Goal: Task Accomplishment & Management: Manage account settings

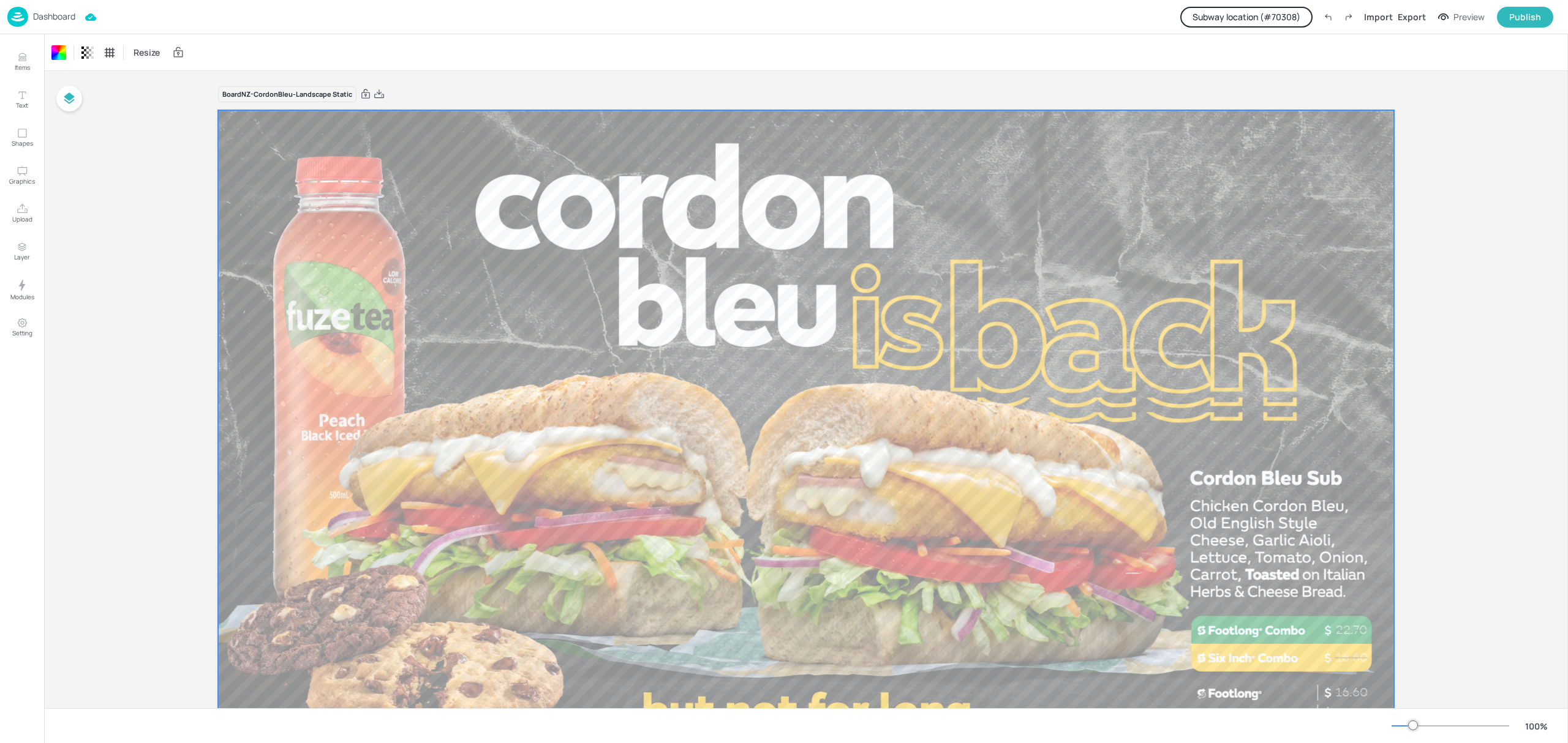
scroll to position [93, 0]
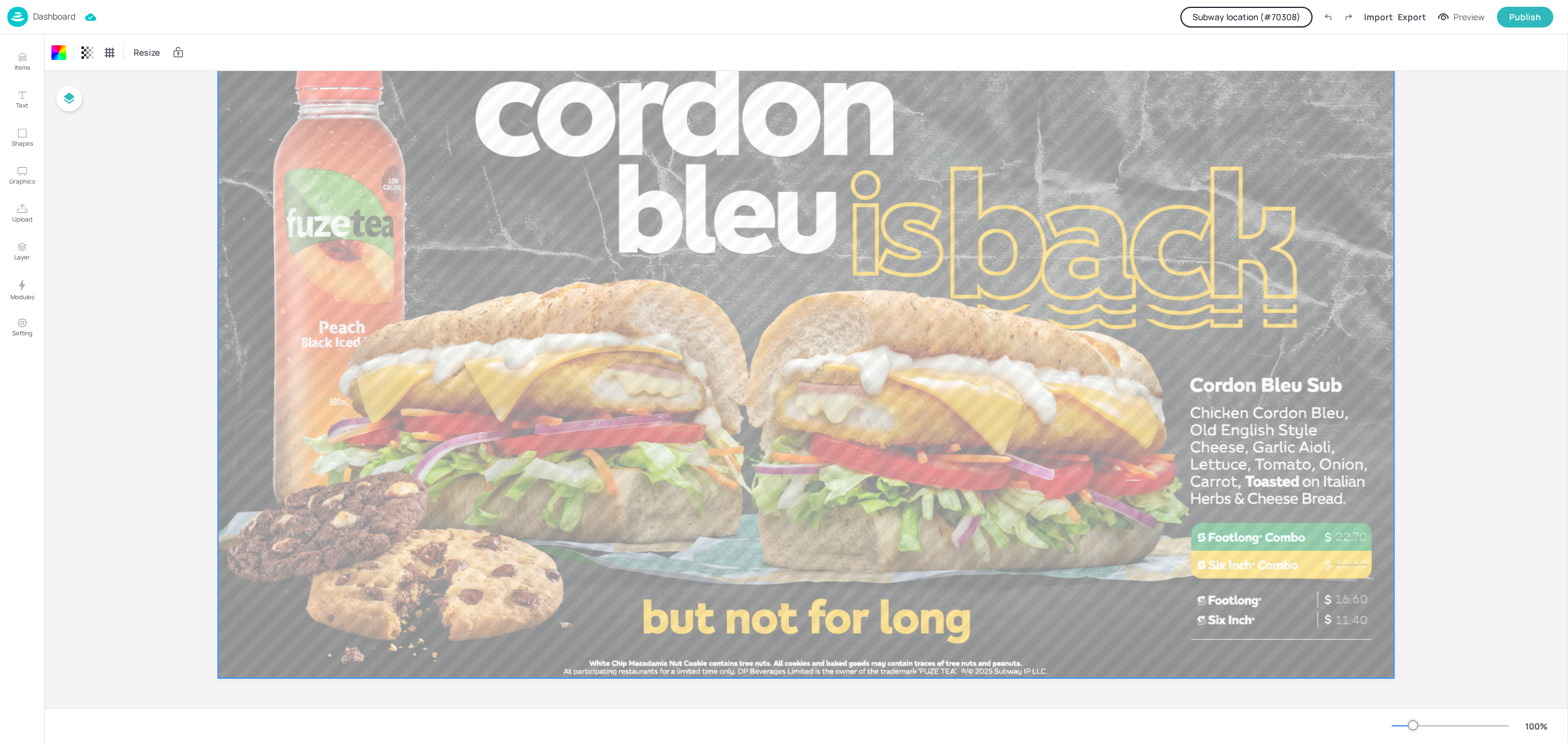
click at [53, 12] on p "Dashboard" at bounding box center [53, 16] width 42 height 8
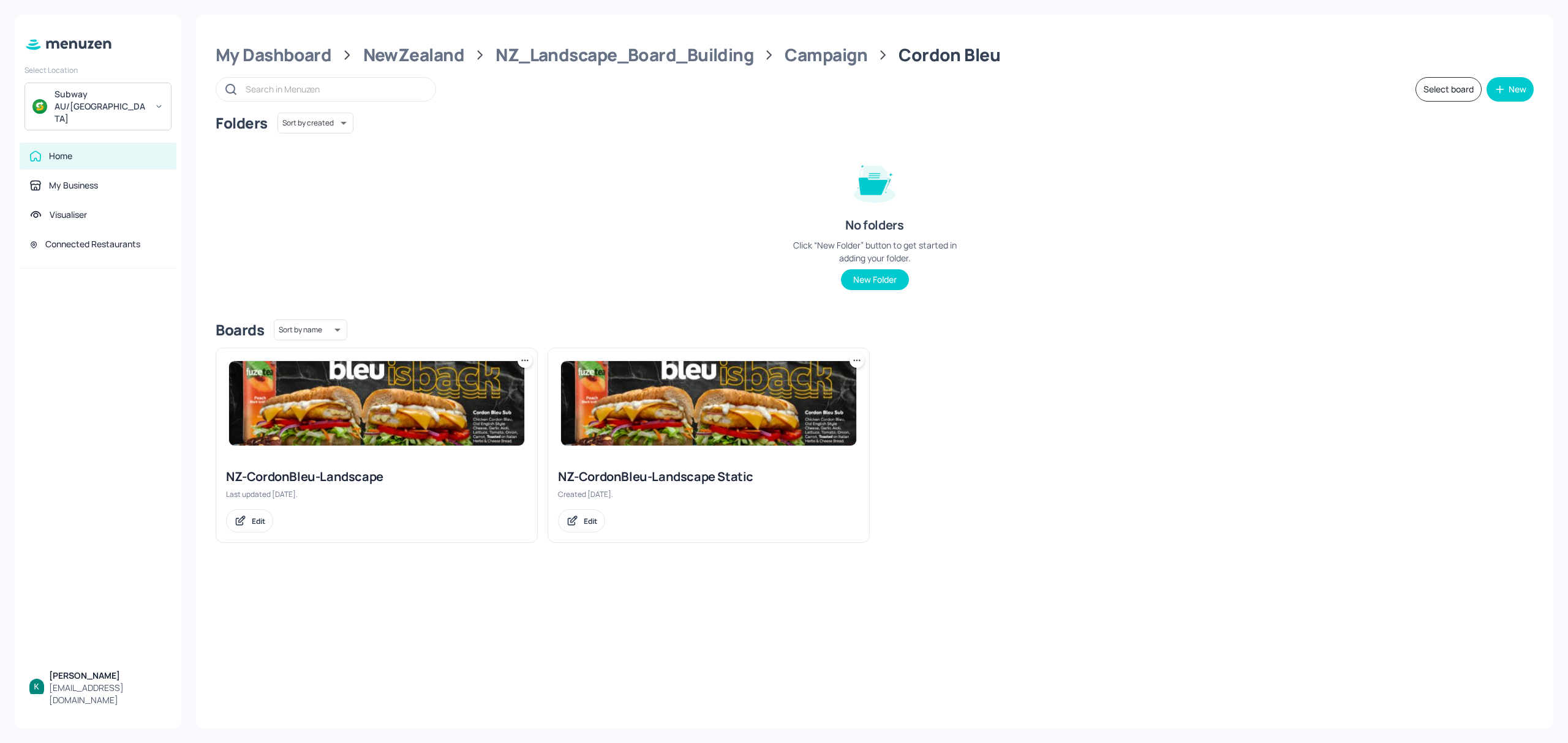
click at [694, 480] on div "NZ-CordonBleu-Landscape Static" at bounding box center [709, 477] width 302 height 17
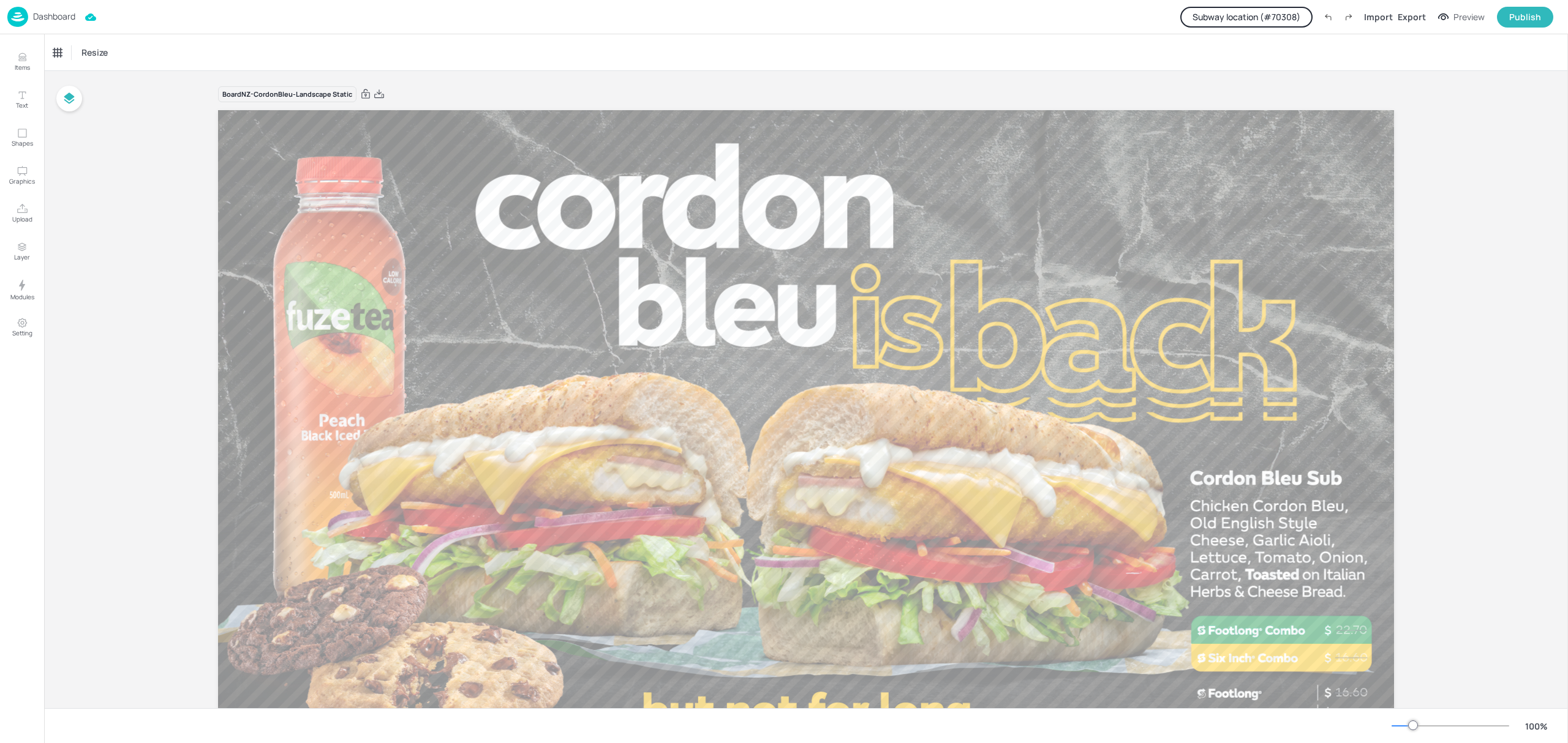
click at [1297, 13] on button "Subway location (# 70308 )" at bounding box center [1247, 16] width 132 height 21
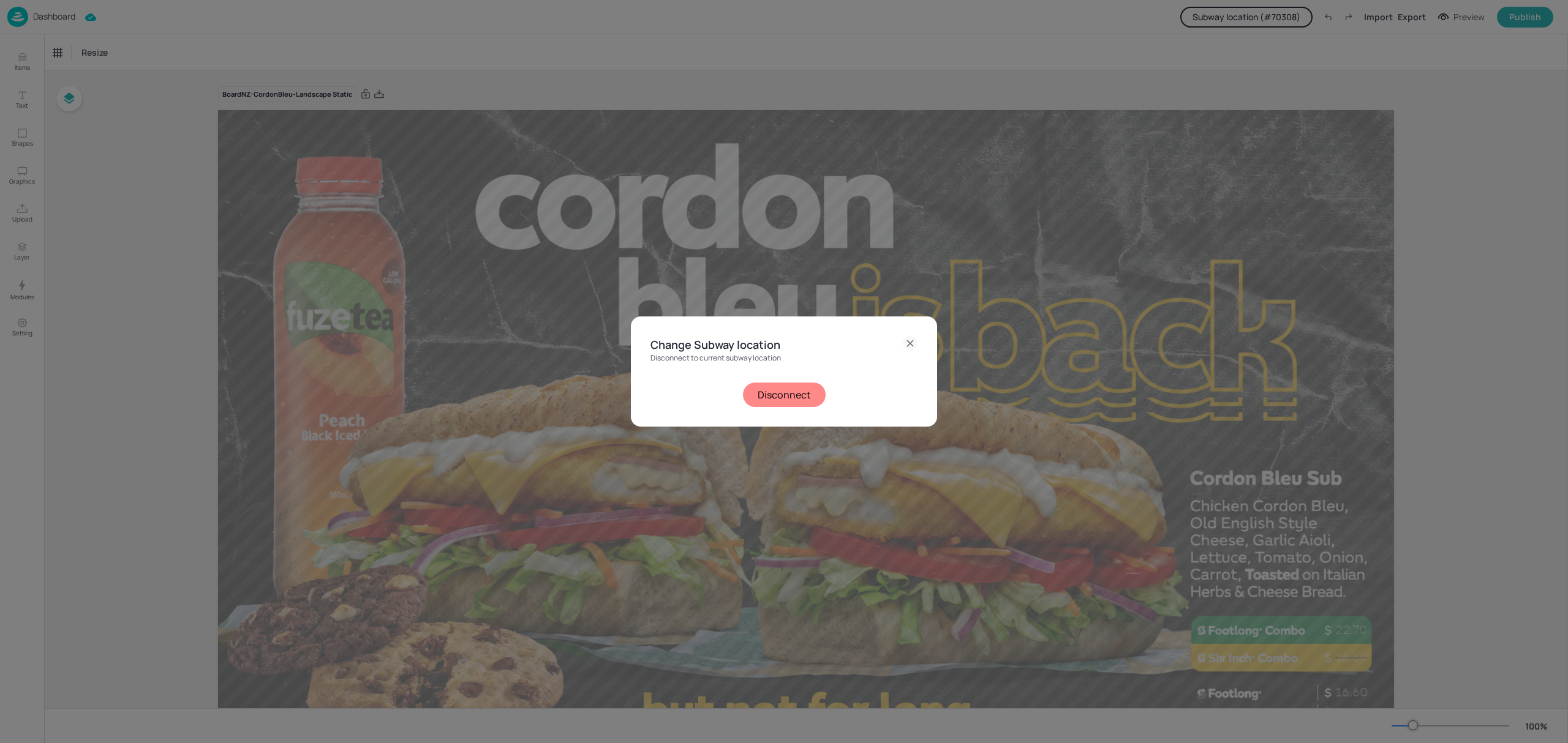
click at [793, 390] on button "Disconnect" at bounding box center [784, 395] width 83 height 25
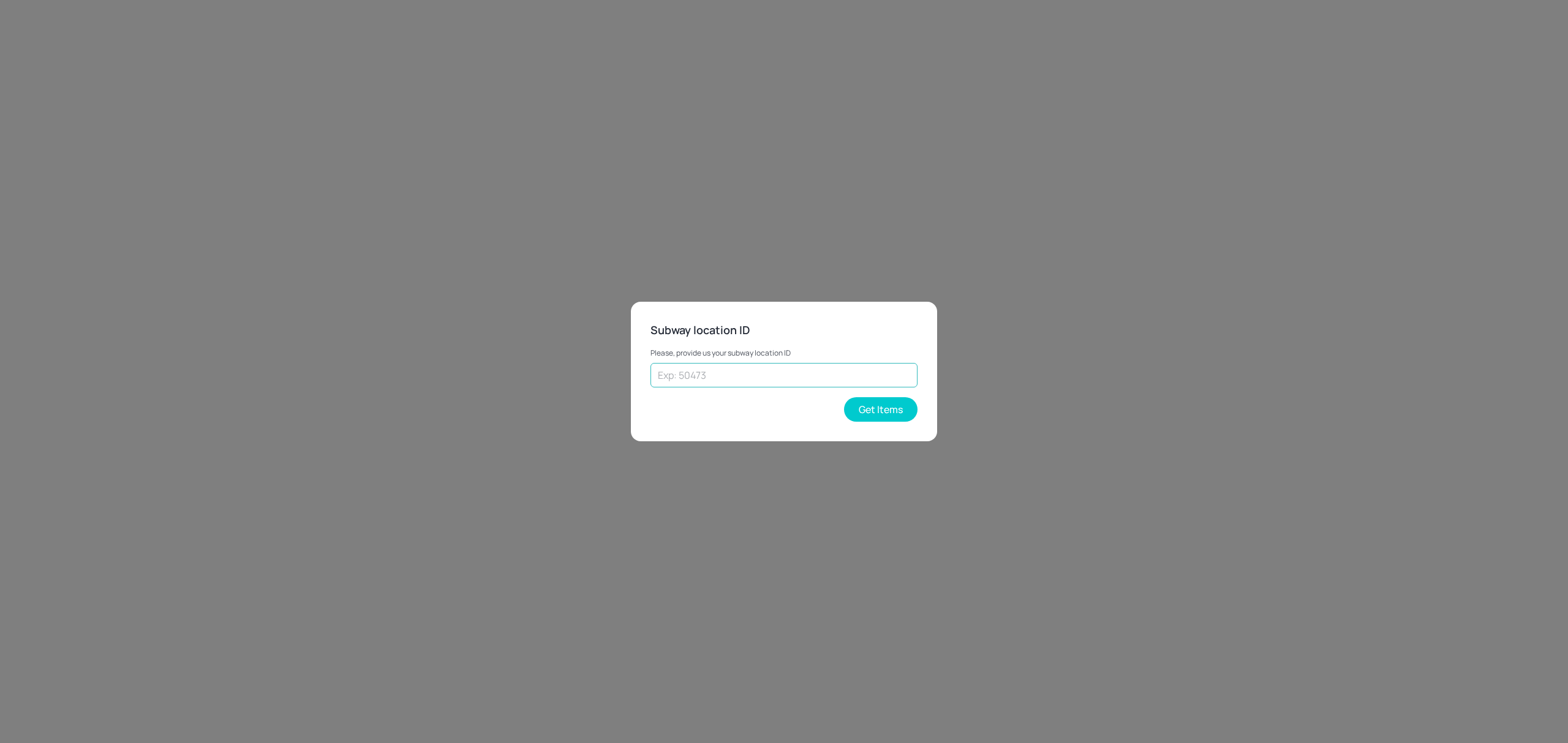
click at [761, 370] on input "text" at bounding box center [784, 376] width 267 height 25
type input "37813"
drag, startPoint x: 895, startPoint y: 409, endPoint x: 883, endPoint y: 410, distance: 12.0
click at [895, 409] on button "Get Items" at bounding box center [881, 410] width 73 height 25
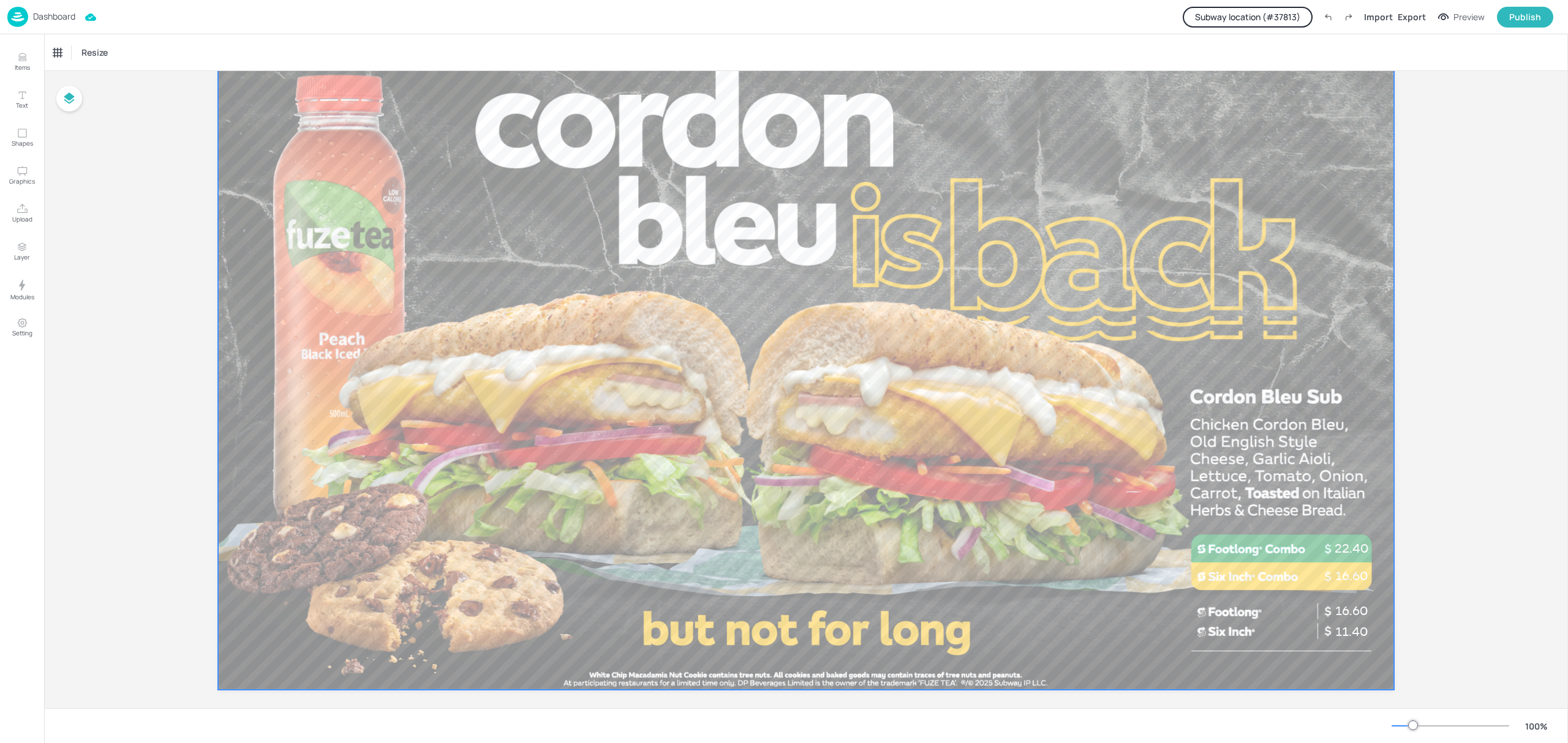
scroll to position [94, 0]
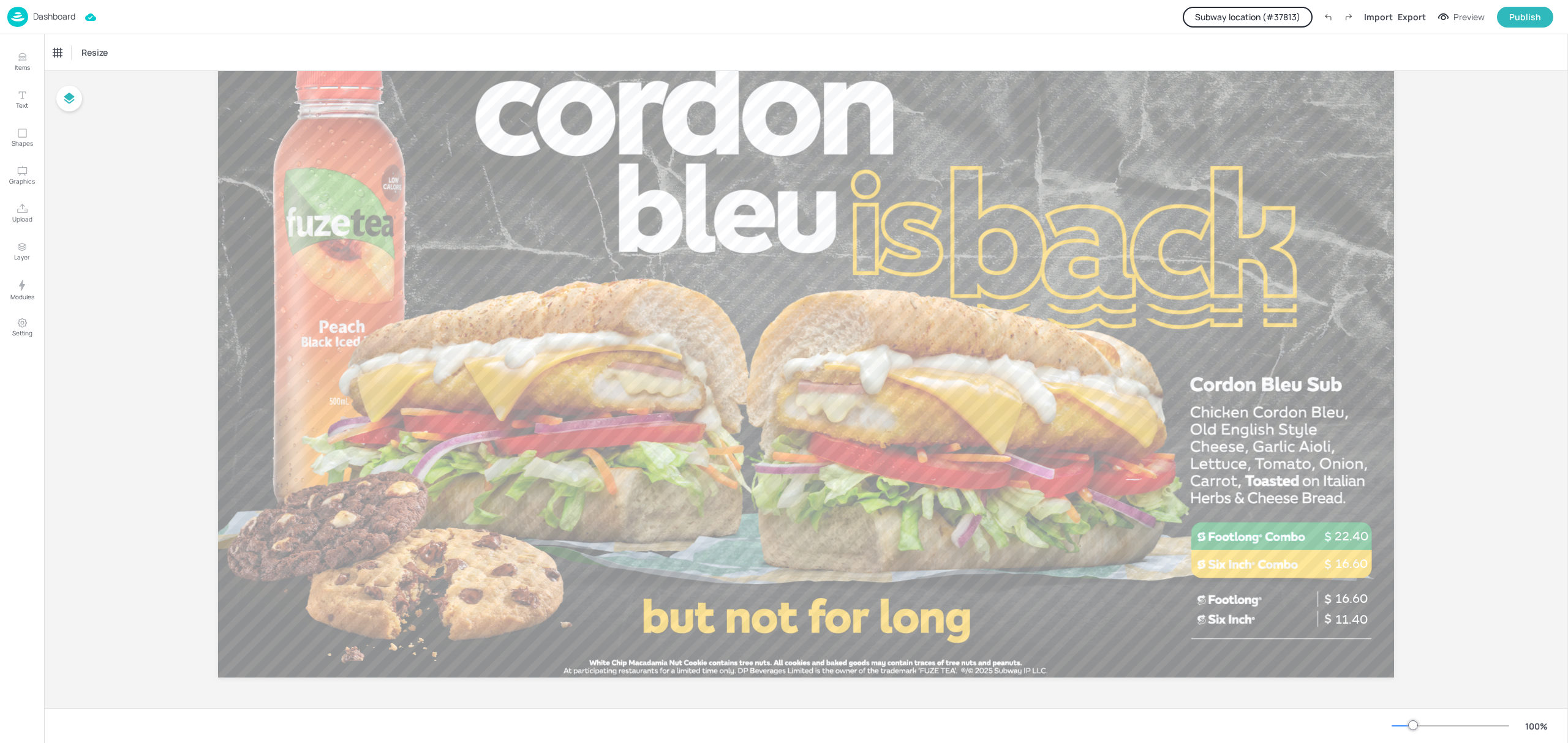
click at [1216, 21] on button "Subway location (# 37813 )" at bounding box center [1248, 16] width 130 height 21
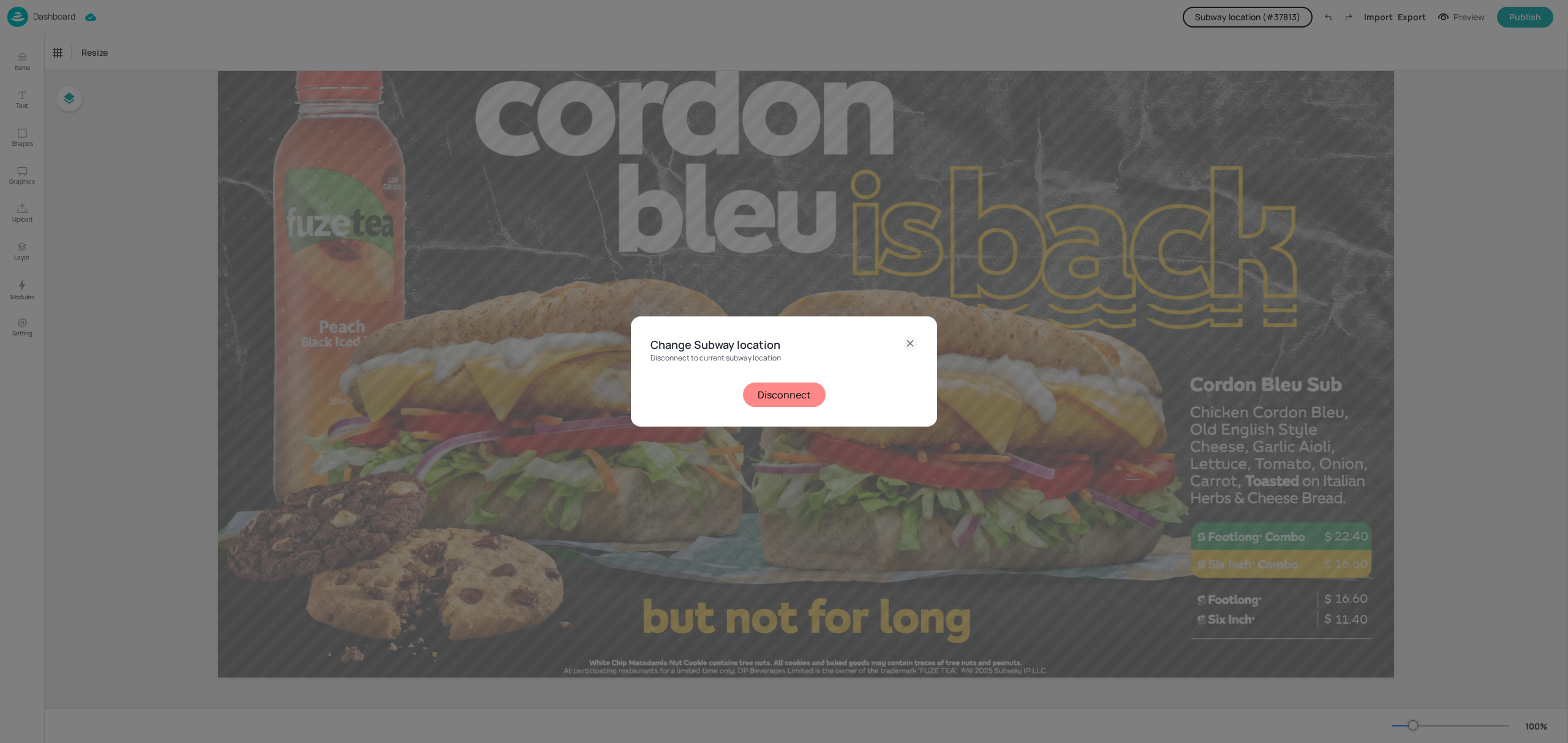
click at [782, 397] on button "Disconnect" at bounding box center [784, 395] width 83 height 25
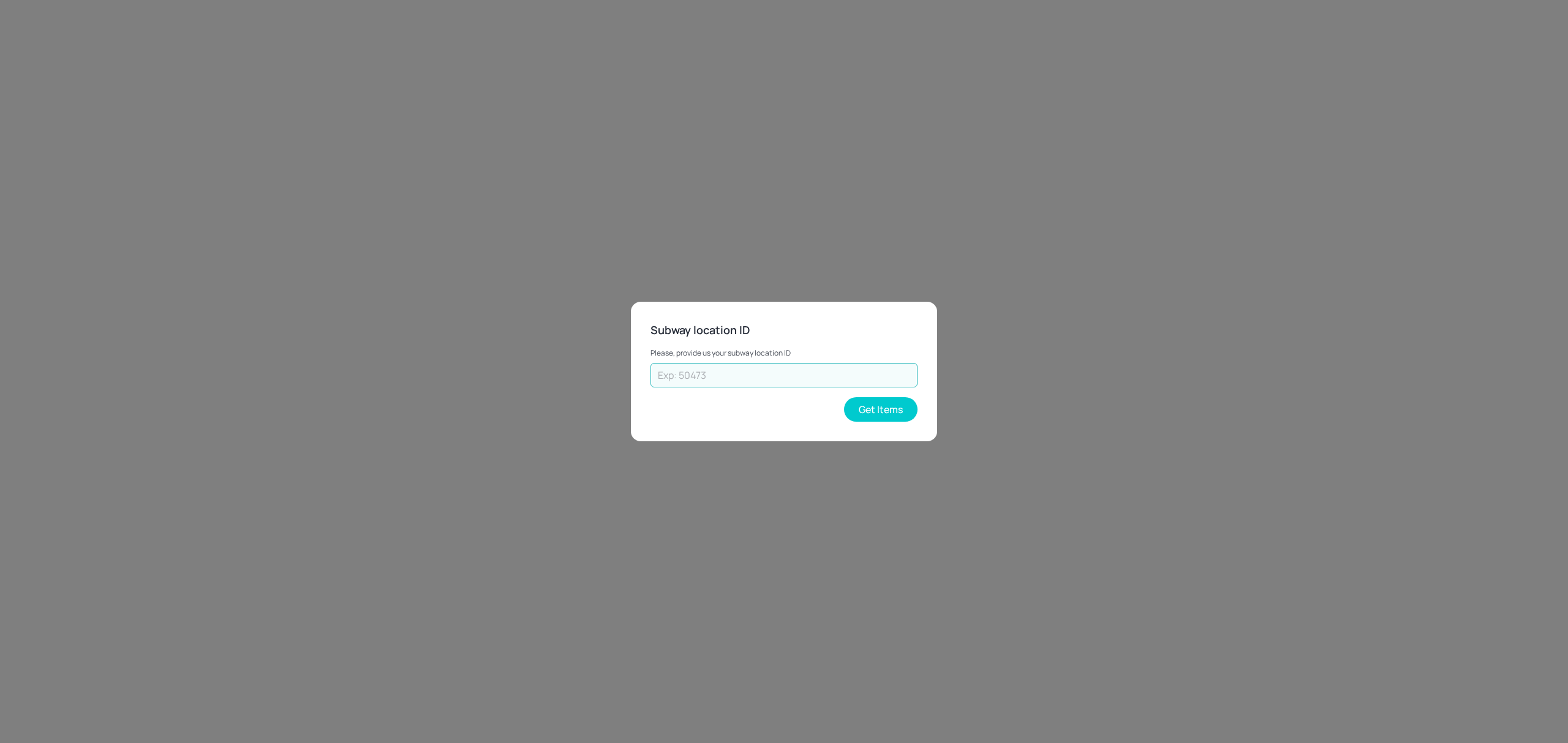
click at [763, 371] on input "text" at bounding box center [784, 376] width 267 height 25
type input "28898"
click at [871, 404] on button "Get Items" at bounding box center [881, 410] width 73 height 25
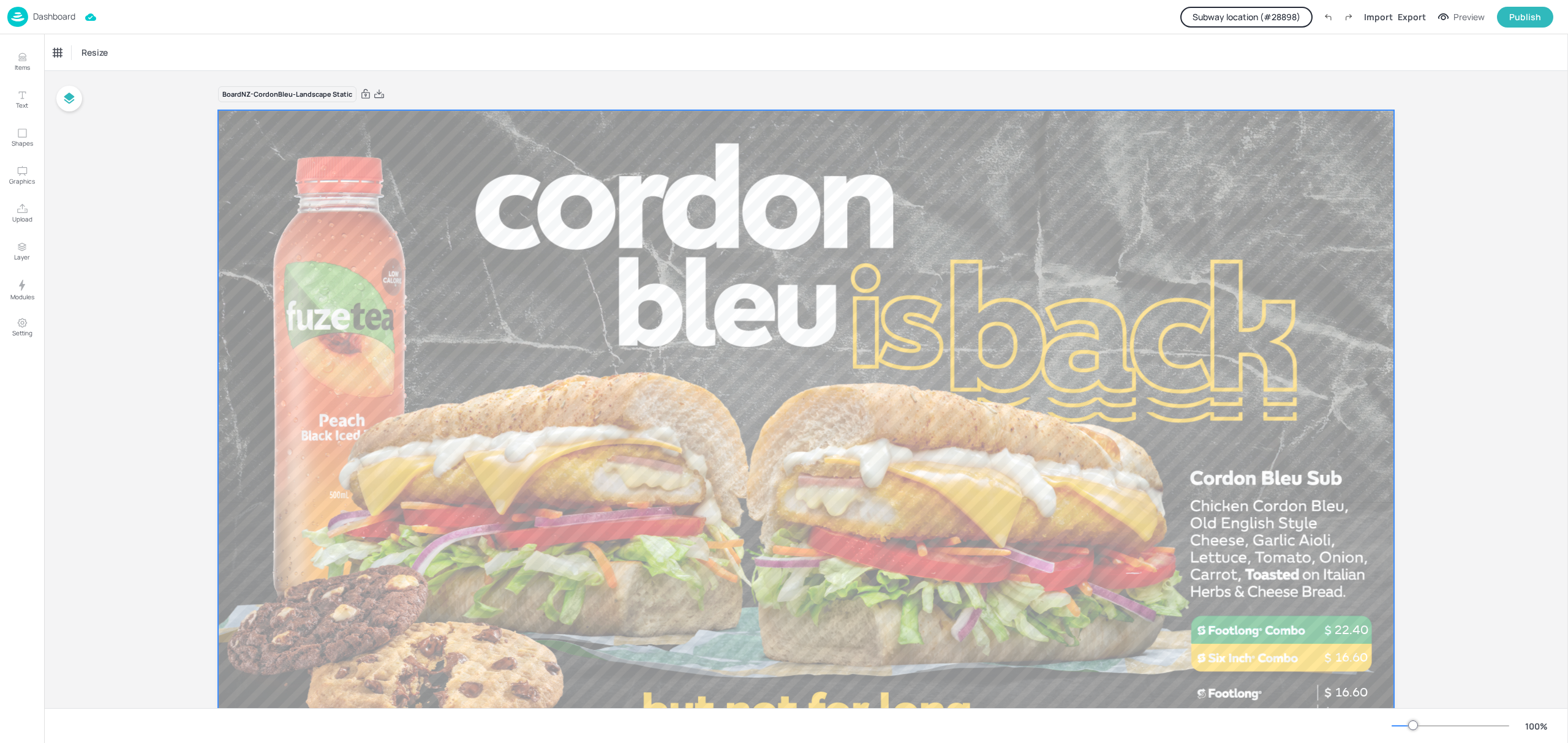
scroll to position [81, 0]
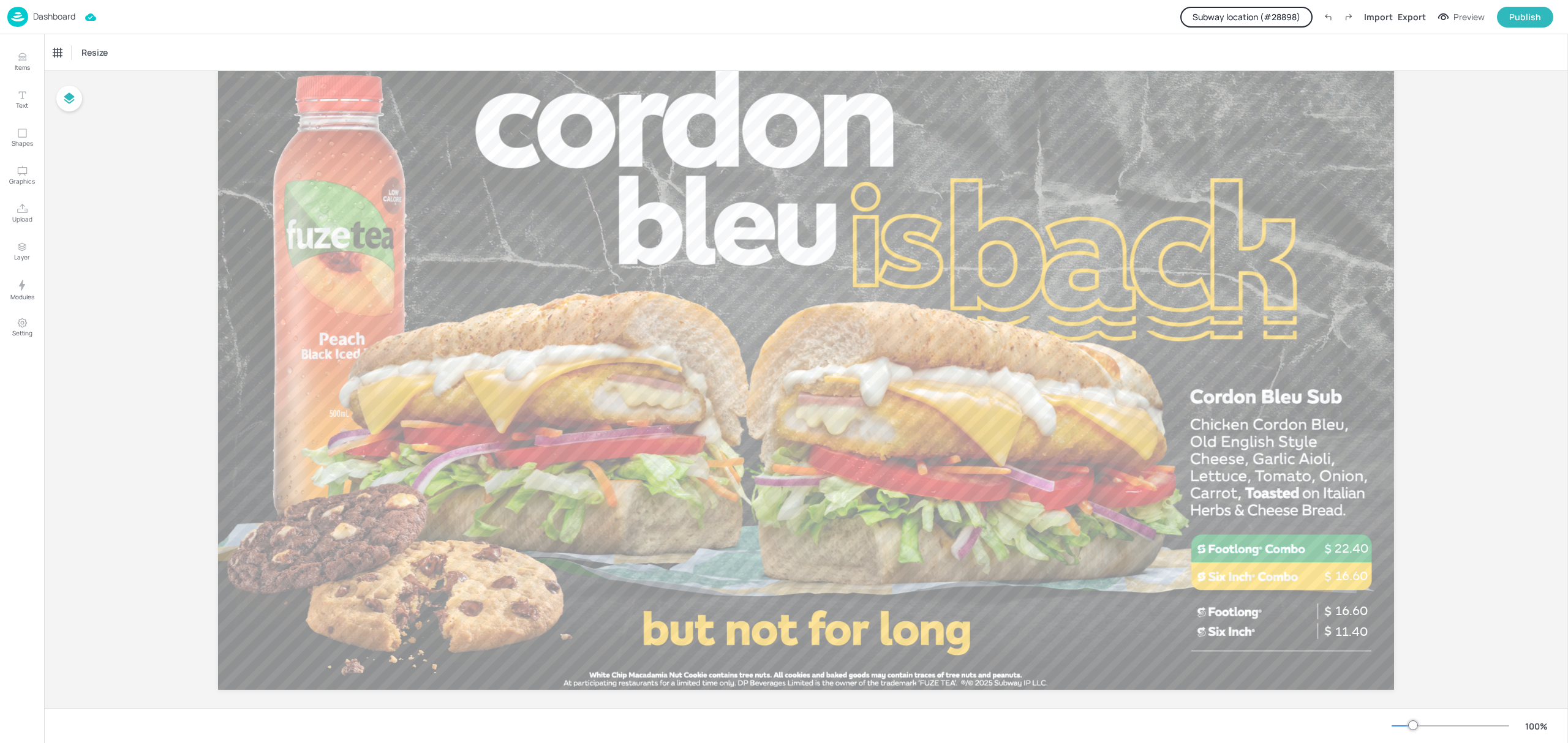
click at [1288, 12] on button "Subway location (# 28898 )" at bounding box center [1247, 16] width 132 height 21
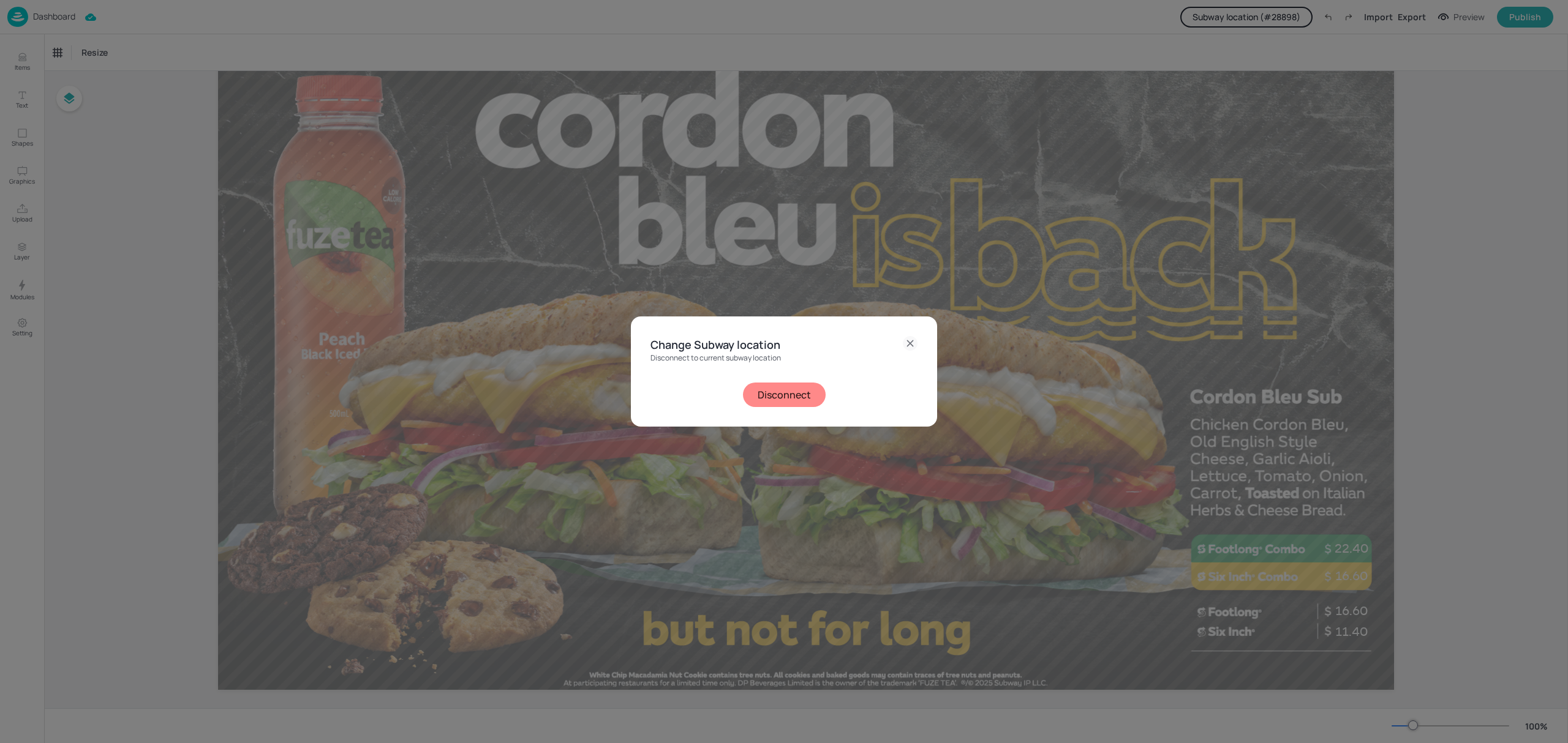
click at [802, 388] on button "Disconnect" at bounding box center [784, 395] width 83 height 25
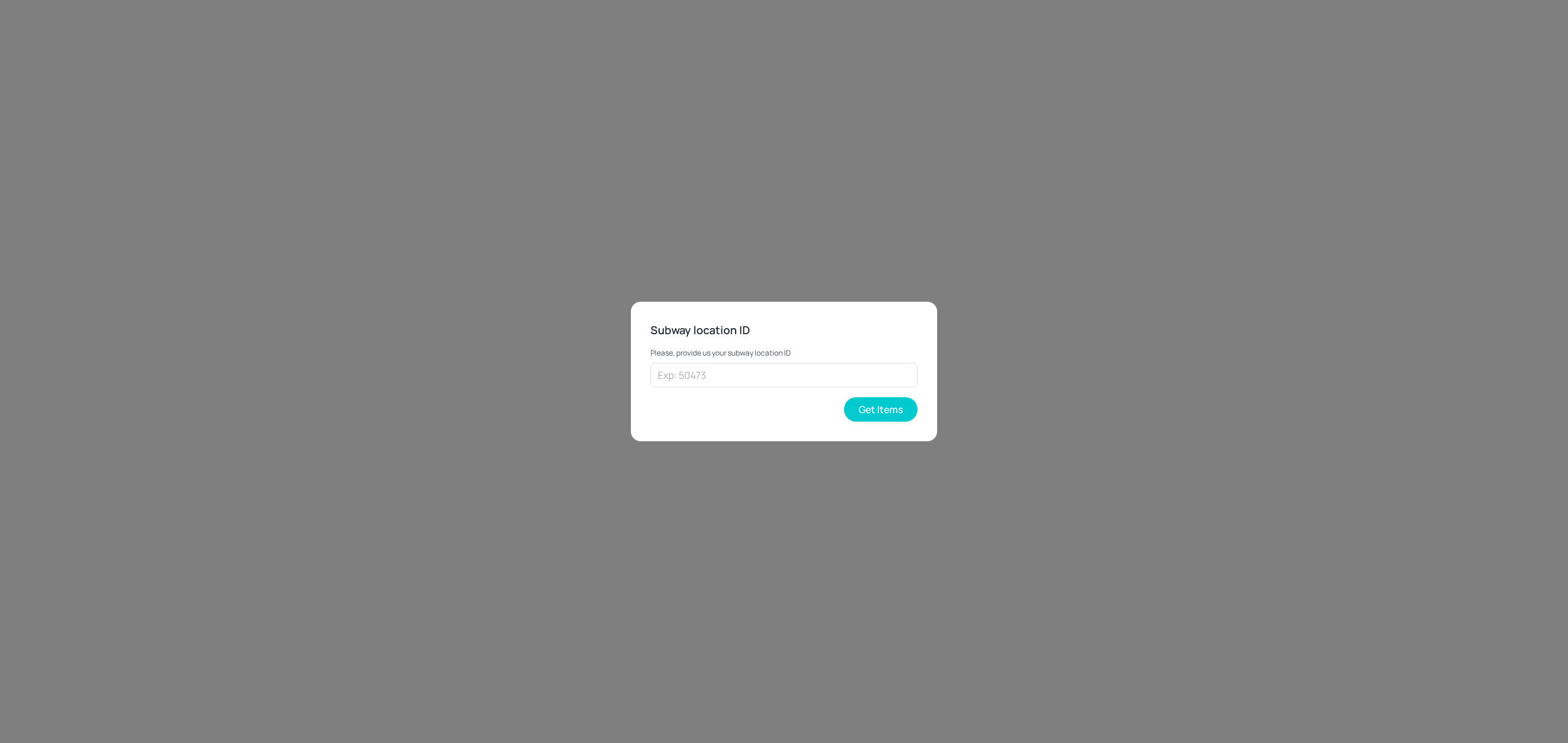
click at [789, 358] on p "Please, provide us your subway location ID" at bounding box center [784, 353] width 267 height 8
click at [789, 385] on input "text" at bounding box center [784, 376] width 267 height 25
paste input "37813"
type input "37813"
click at [863, 400] on button "Get Items" at bounding box center [881, 410] width 73 height 25
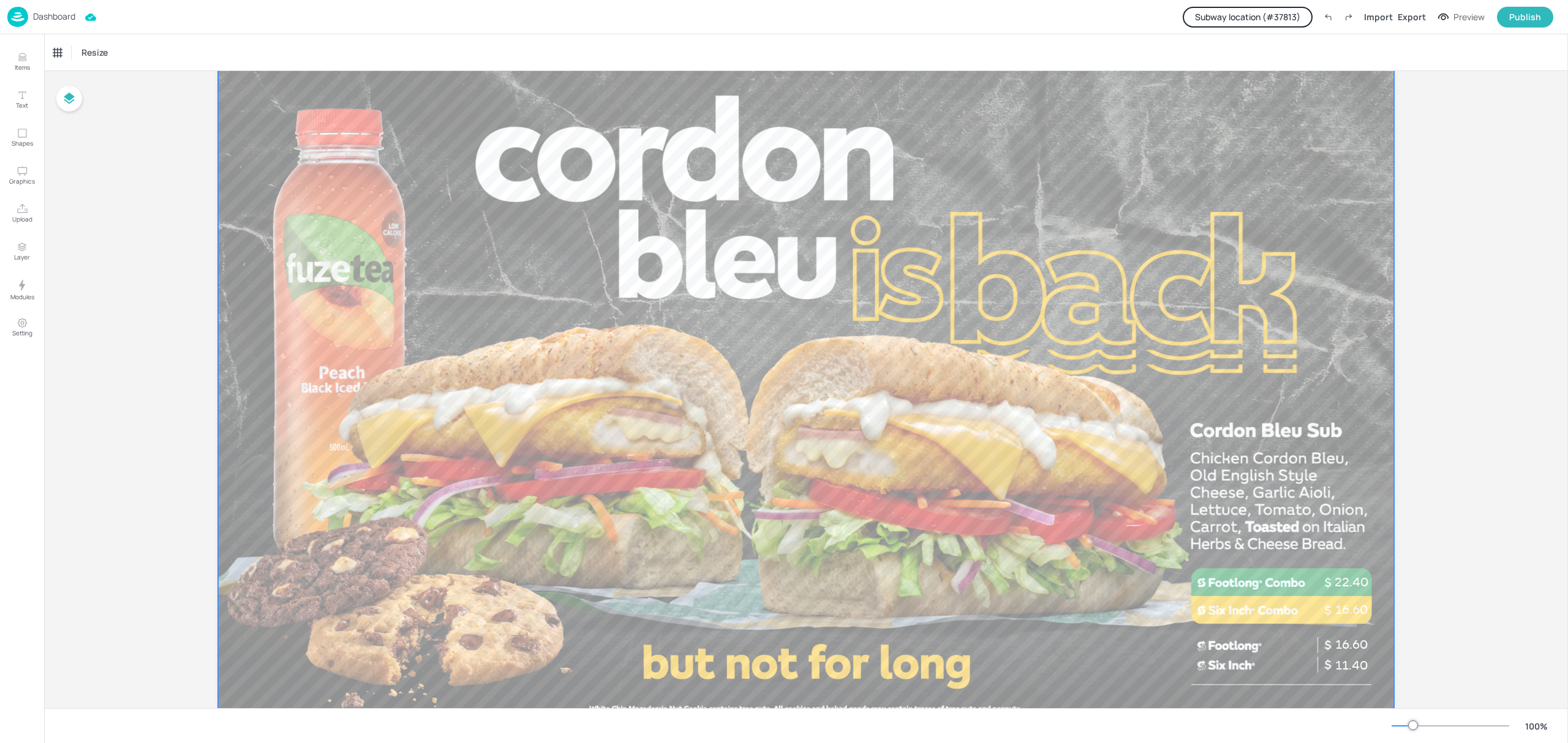
scroll to position [94, 0]
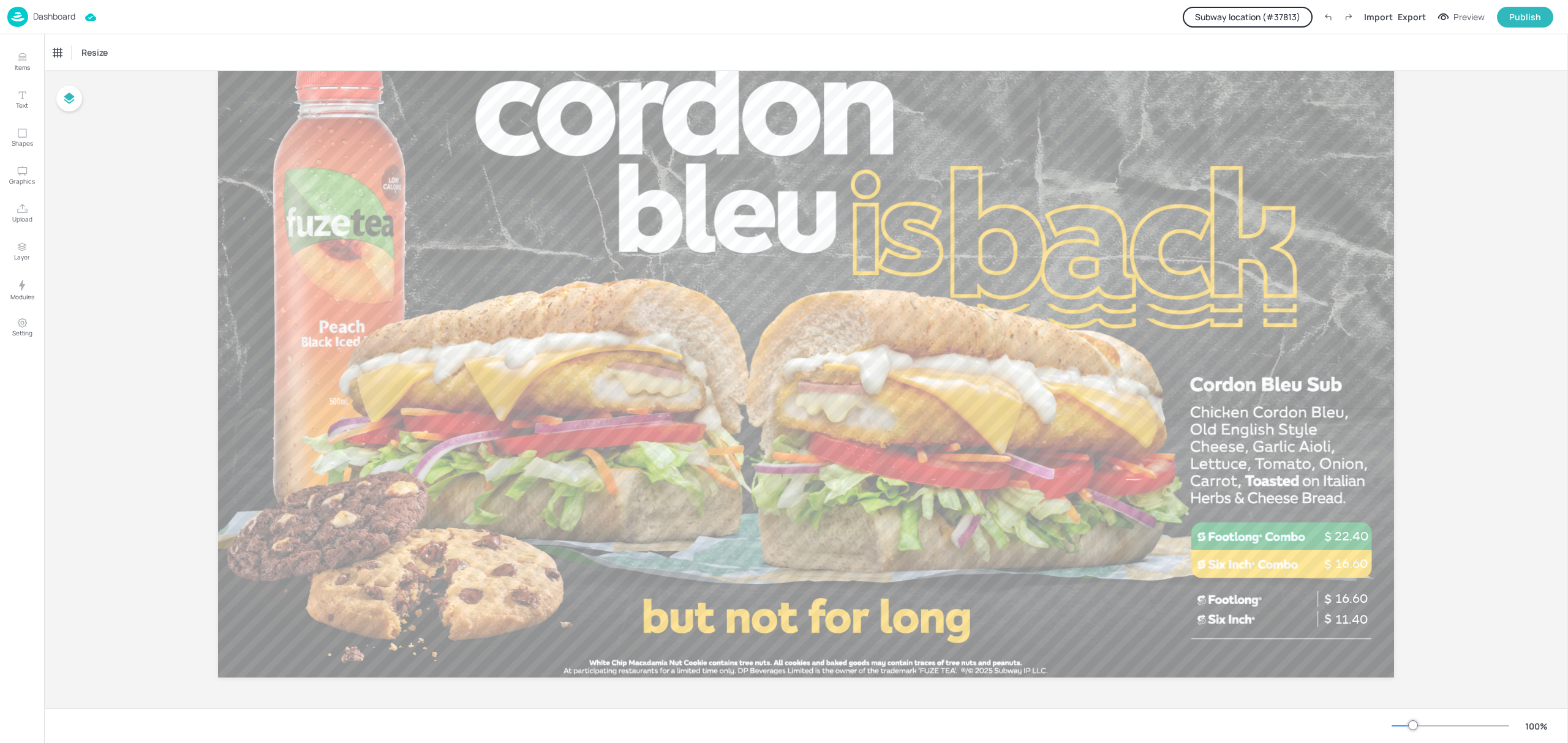
click at [62, 12] on p "Dashboard" at bounding box center [53, 16] width 42 height 8
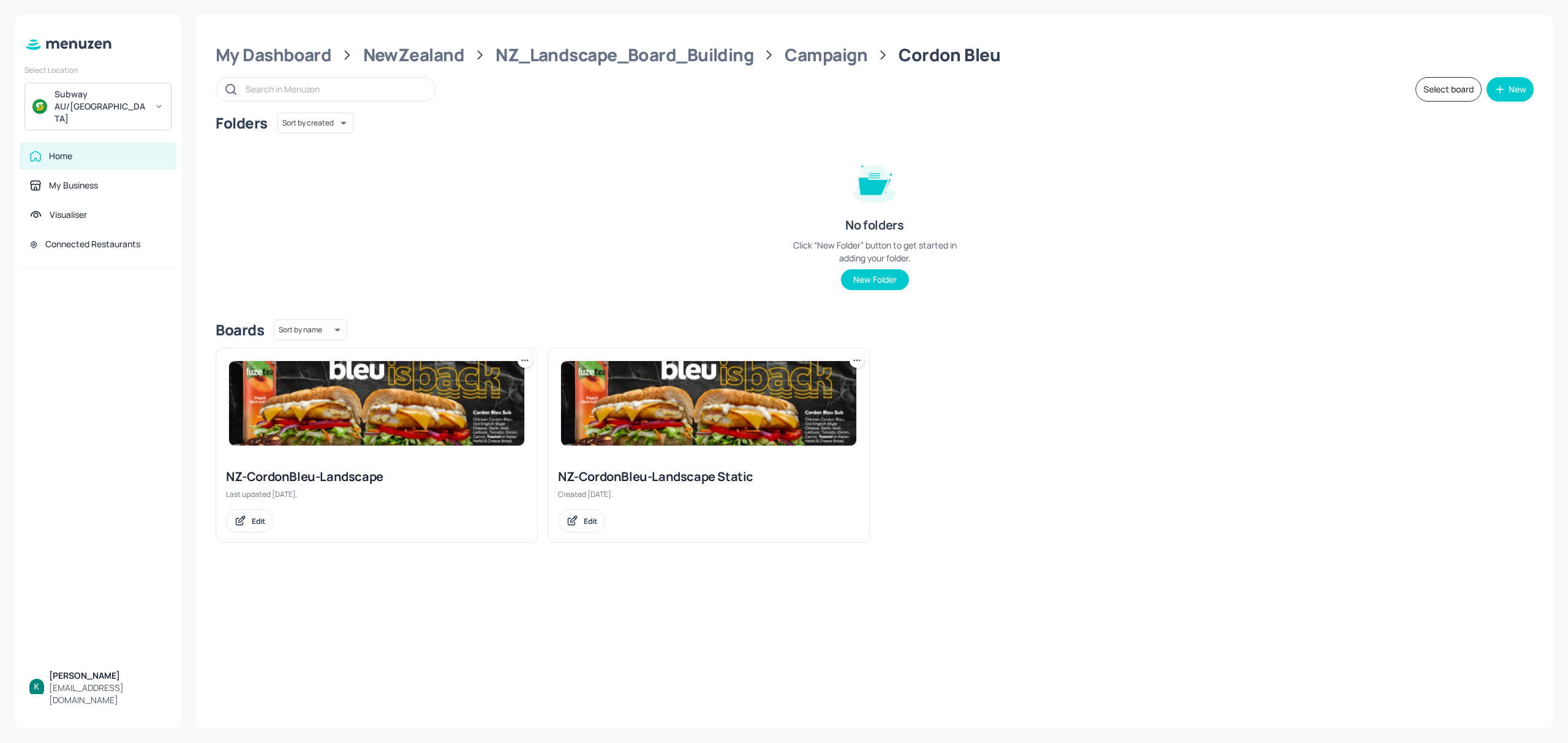
click at [400, 459] on div "NZ-CordonBleu-Landscape Last updated [DATE]. Edit" at bounding box center [377, 501] width 321 height 84
click at [341, 482] on div "NZ-CordonBleu-Landscape" at bounding box center [377, 477] width 302 height 17
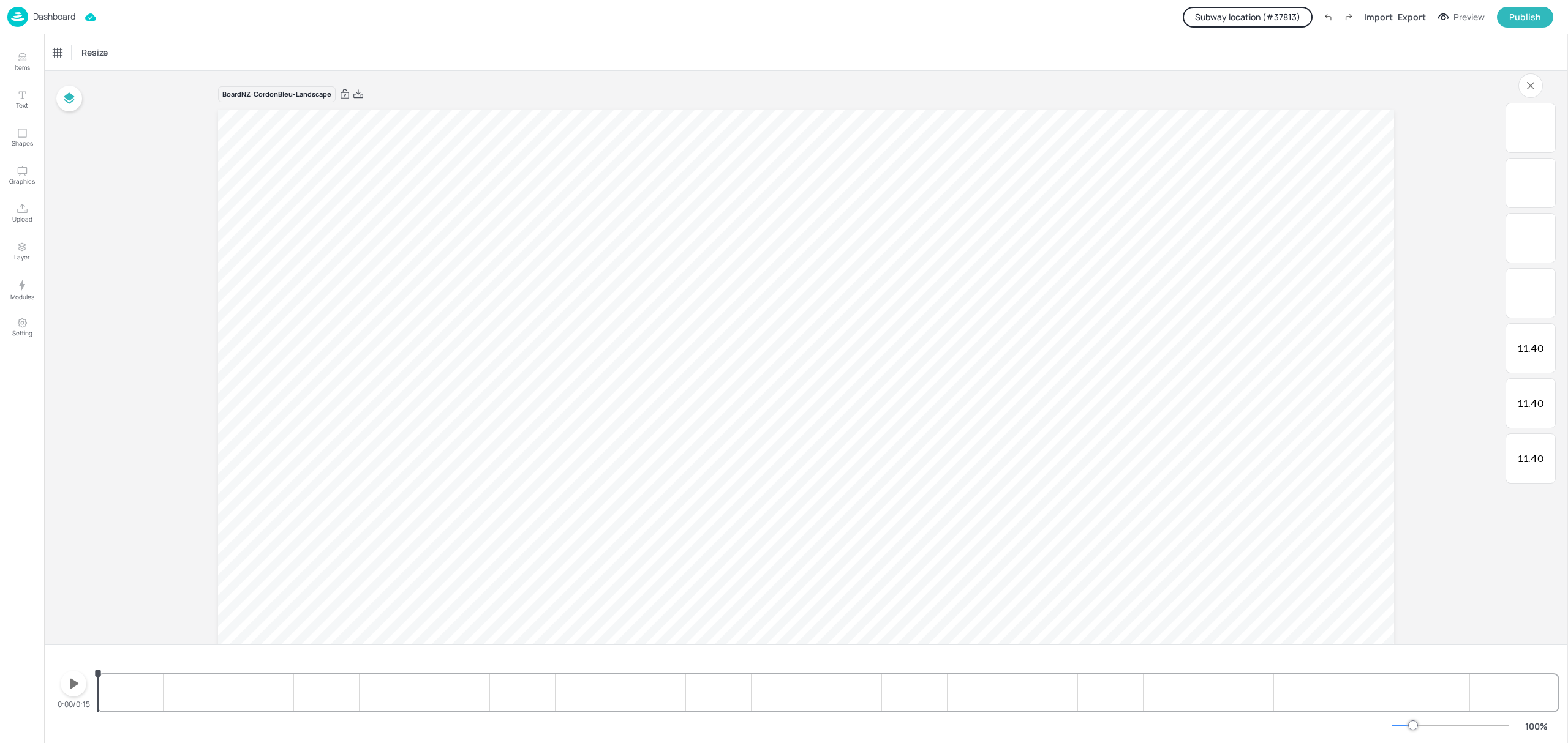
click at [39, 20] on p "Dashboard" at bounding box center [53, 16] width 42 height 8
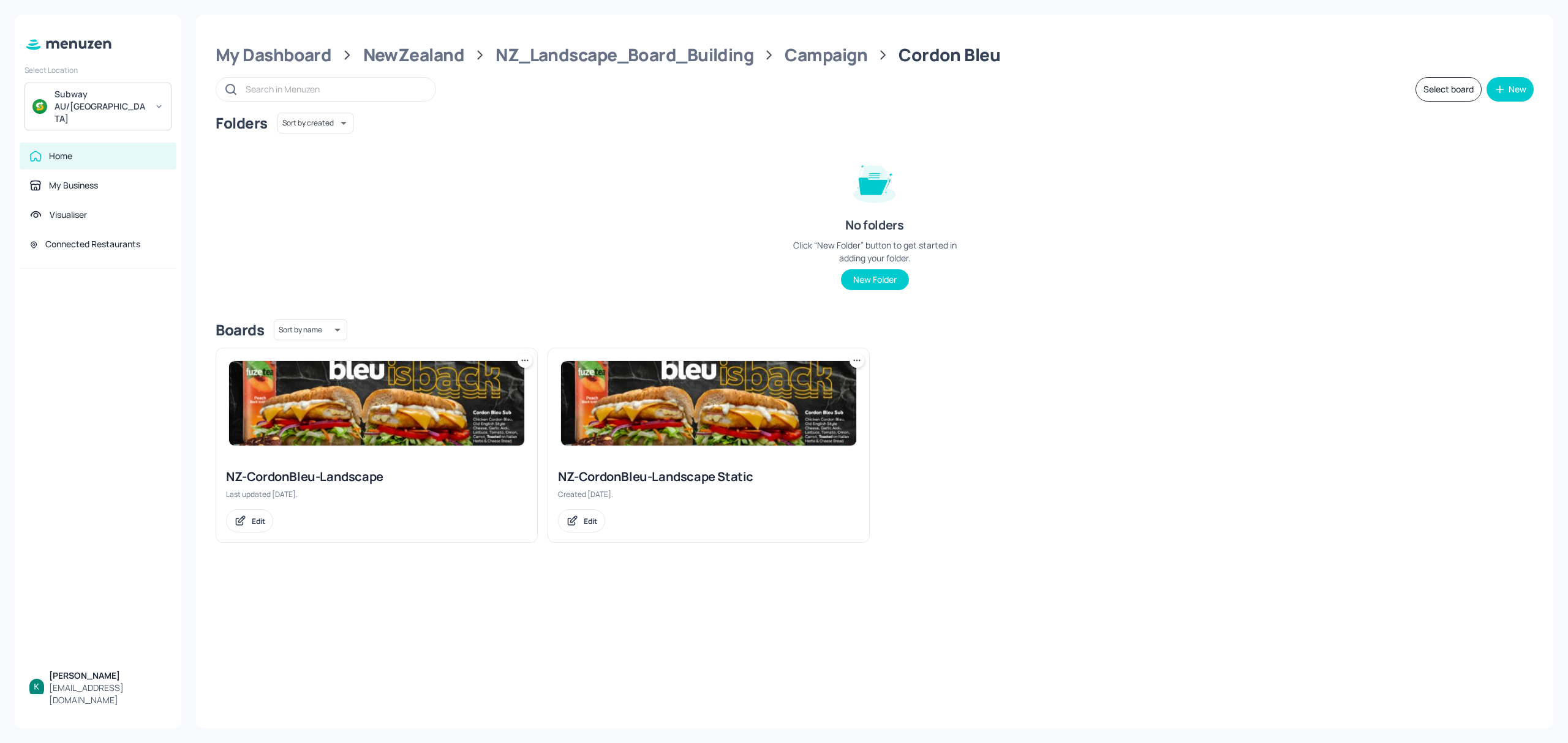
click at [772, 408] on img at bounding box center [708, 404] width 295 height 85
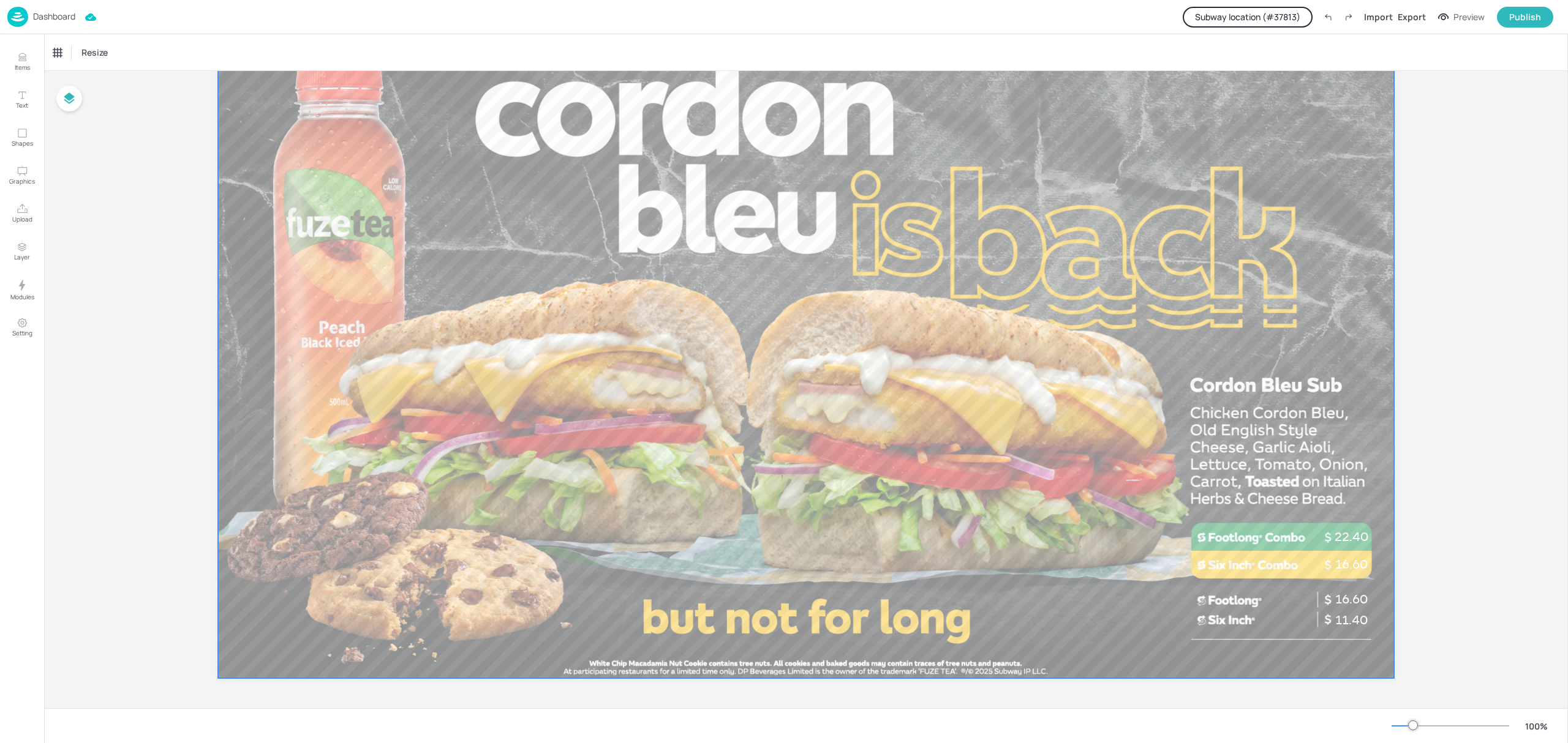
scroll to position [94, 0]
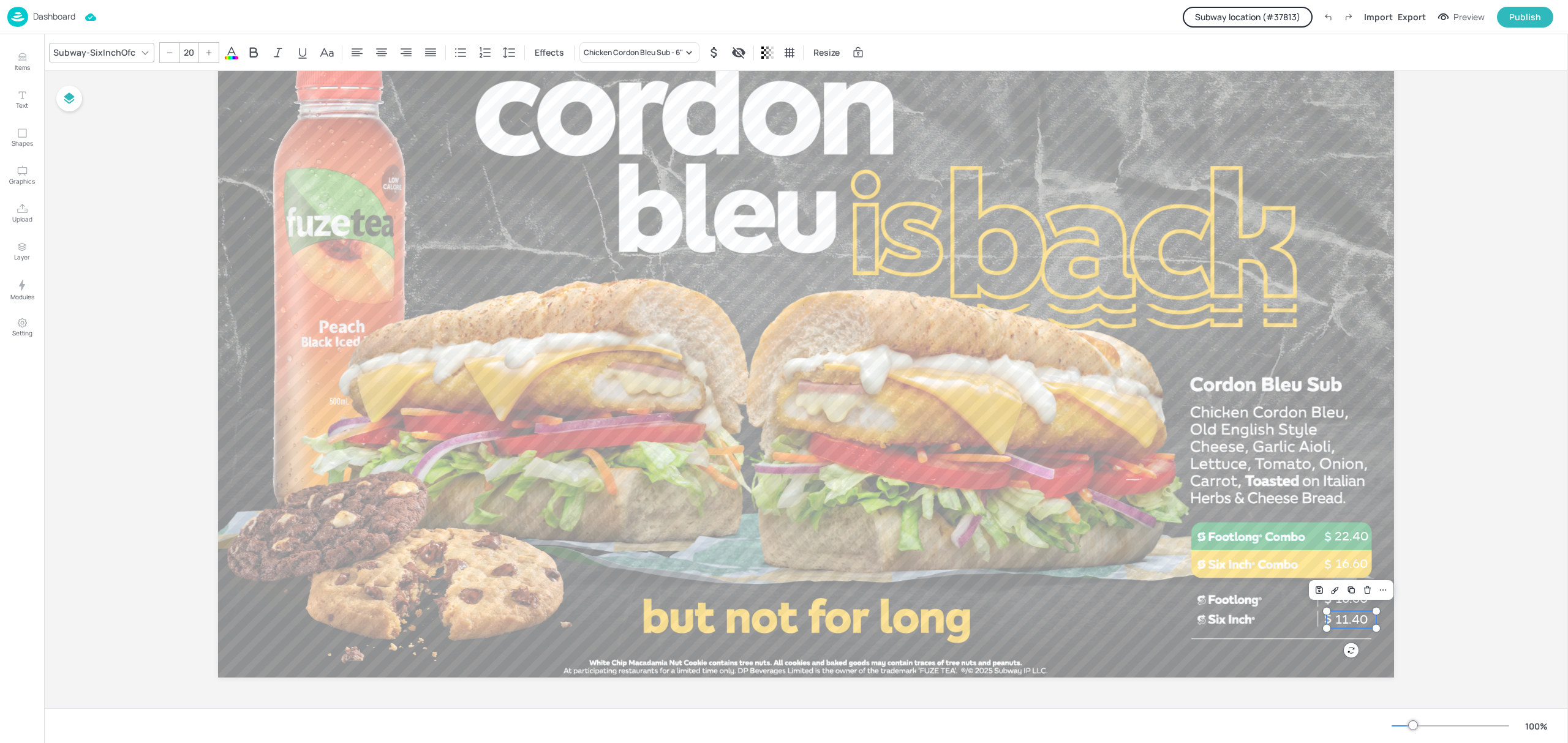
click at [1347, 625] on span "11.40" at bounding box center [1351, 620] width 32 height 15
click at [657, 53] on div "Chicken Cordon Bleu Sub - 6"" at bounding box center [633, 52] width 99 height 11
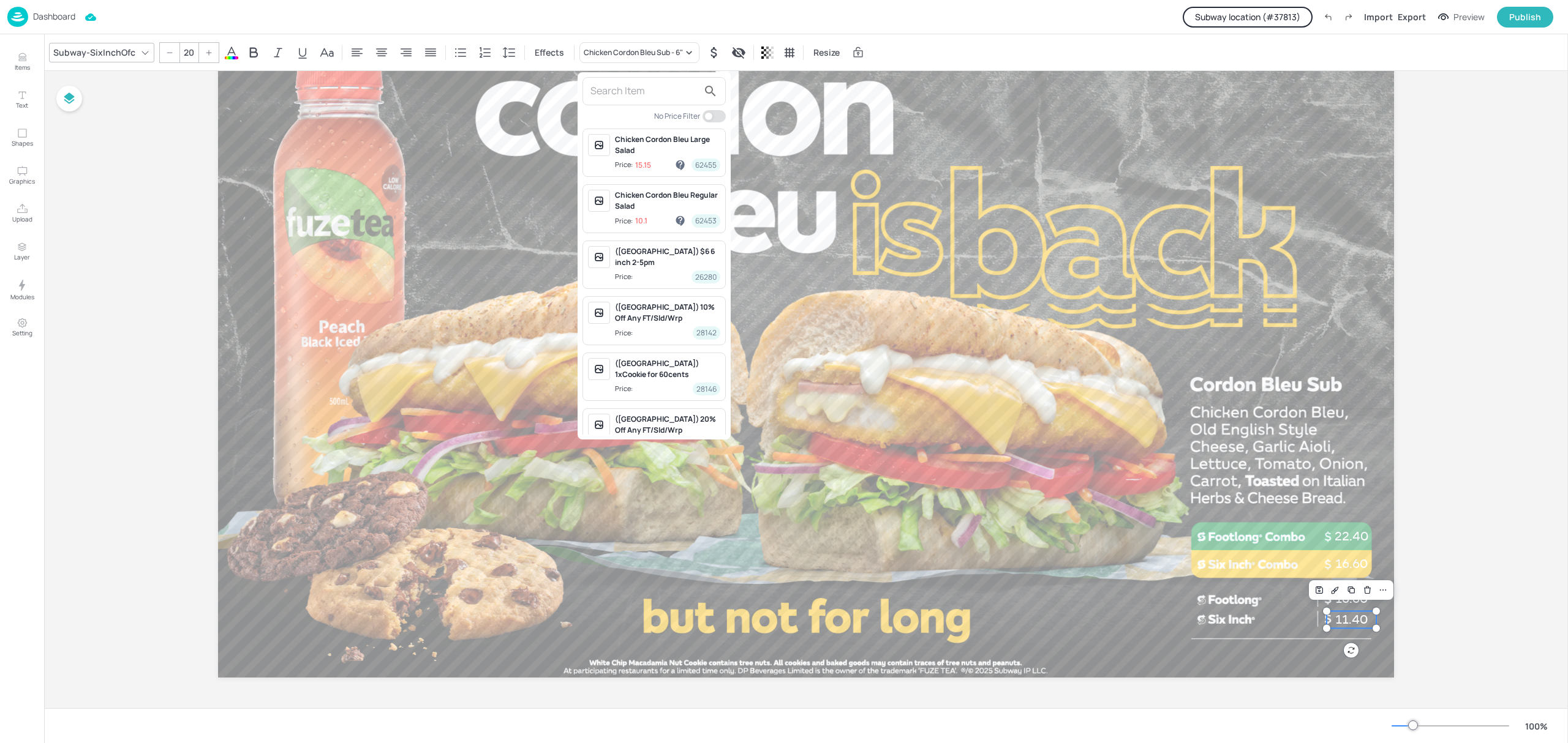
click at [1459, 358] on div at bounding box center [784, 372] width 1568 height 743
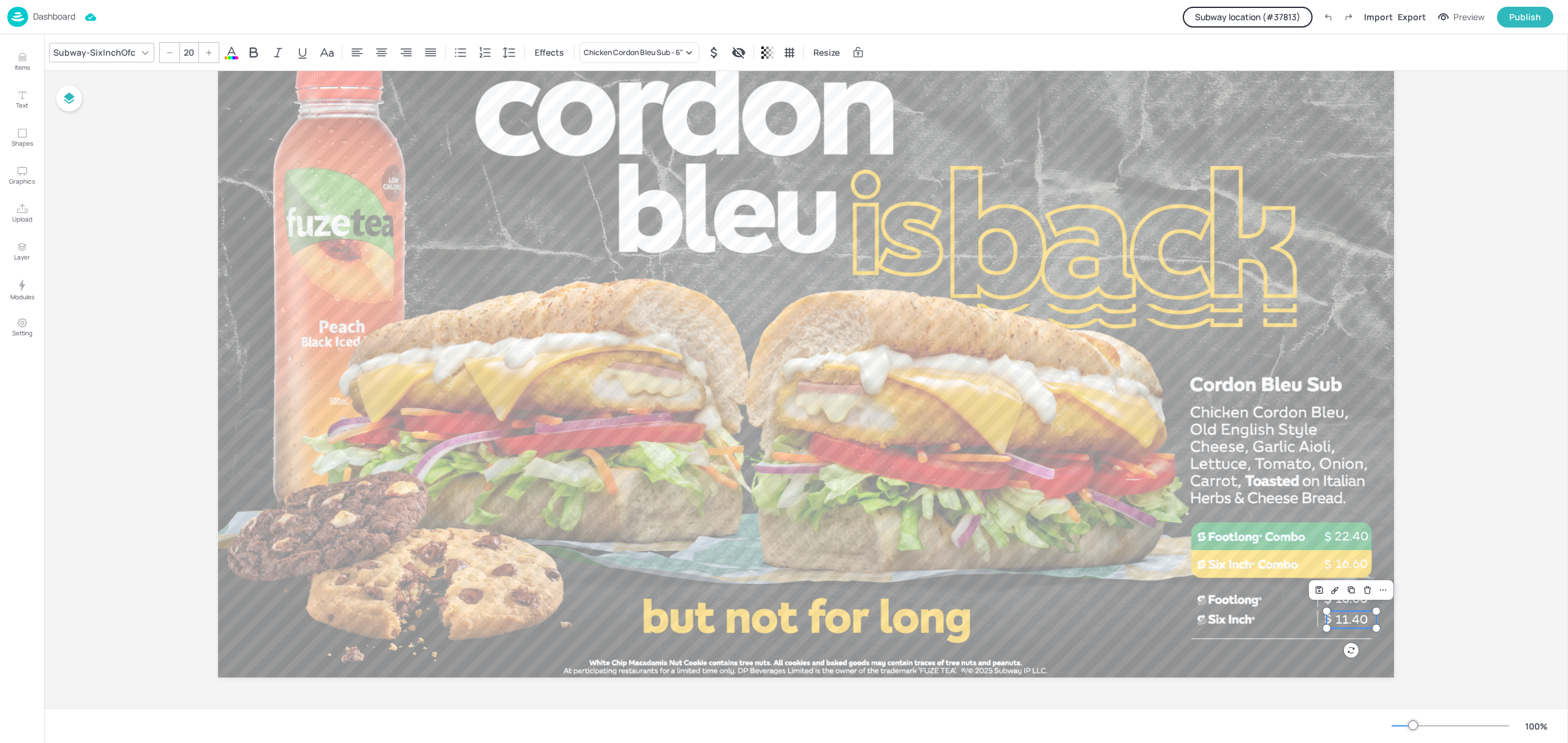
click at [1459, 358] on div "Board NZ-CordonBleu-Landscape Static 11.40 11.40 11.40 11.40 16.60 16.60 22.40" at bounding box center [807, 343] width 1524 height 731
click at [1319, 358] on div at bounding box center [806, 347] width 1176 height 662
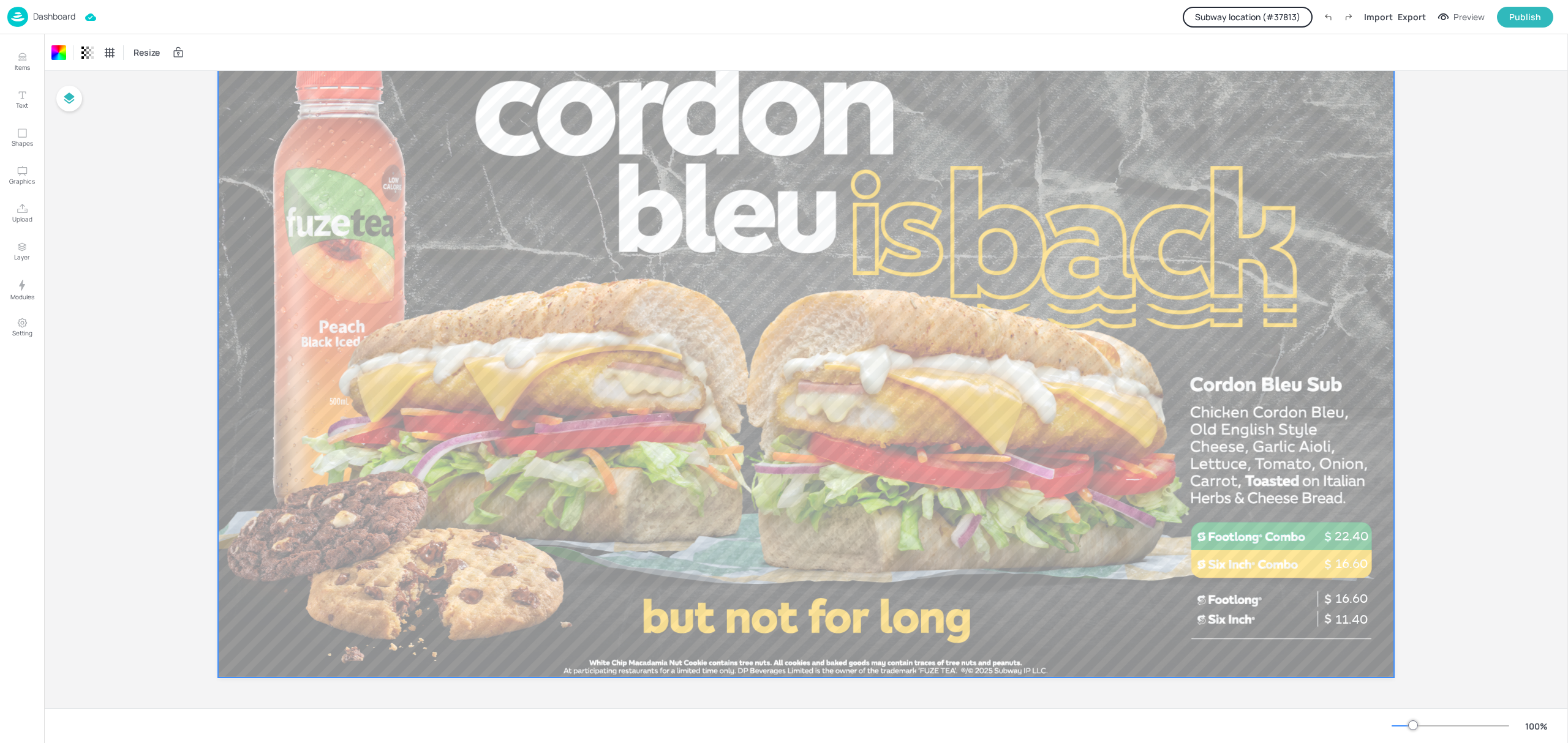
click at [50, 17] on p "Dashboard" at bounding box center [53, 16] width 42 height 8
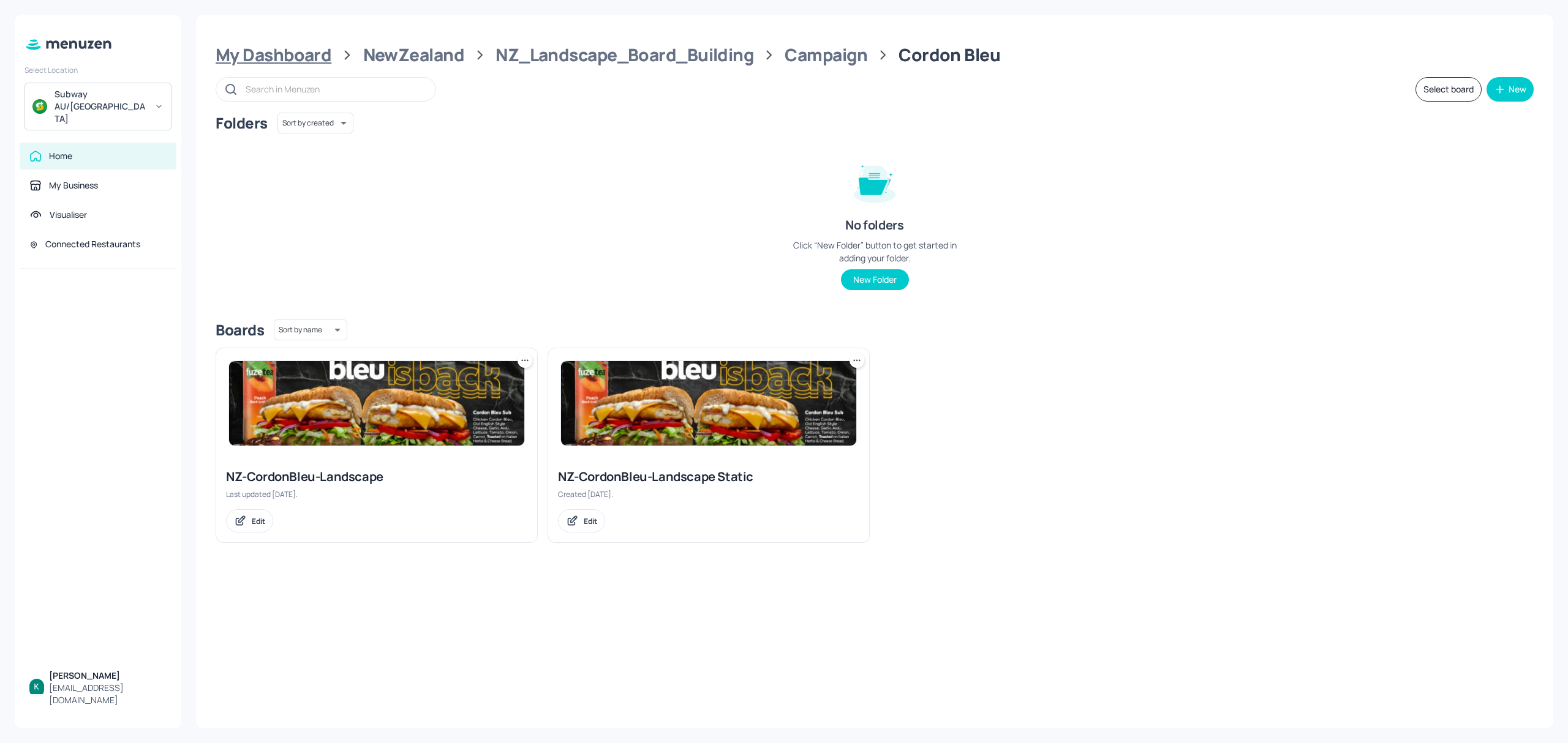
click at [308, 55] on div "My Dashboard" at bounding box center [273, 55] width 116 height 22
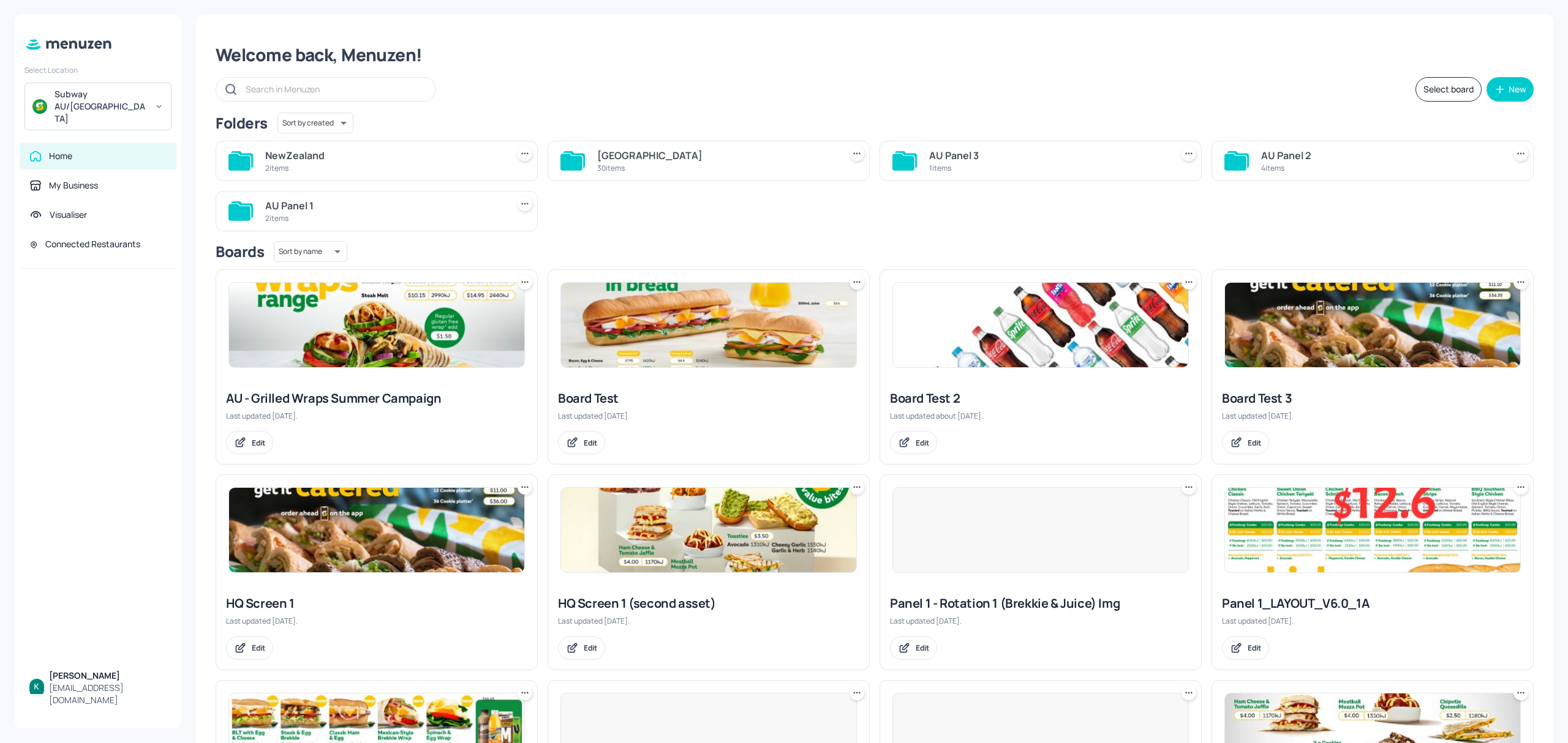
click at [669, 163] on div "30 items" at bounding box center [715, 168] width 238 height 11
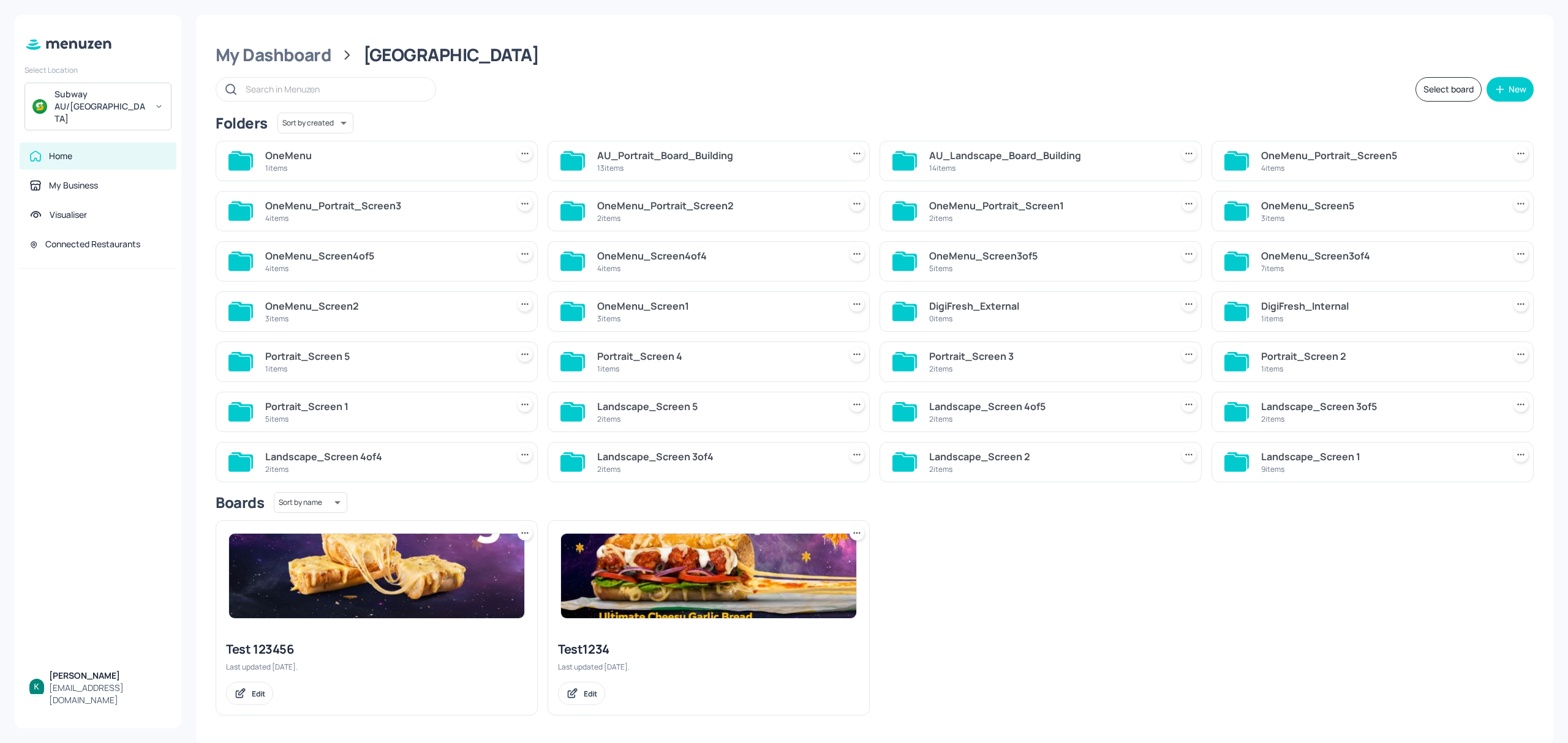
click at [1030, 159] on div "AU_Landscape_Board_Building" at bounding box center [1048, 155] width 238 height 15
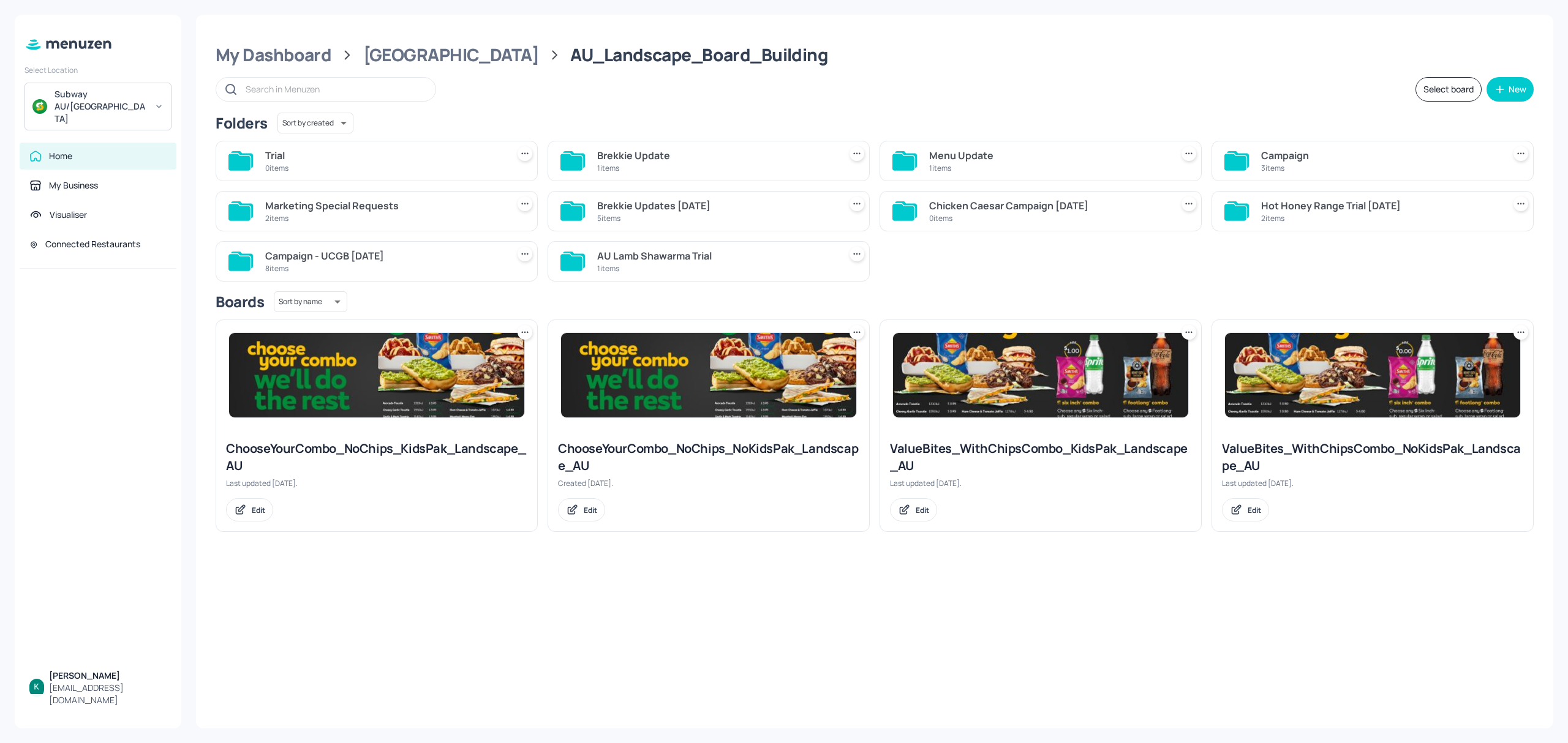
click at [1015, 152] on div "Menu Update" at bounding box center [1048, 155] width 238 height 15
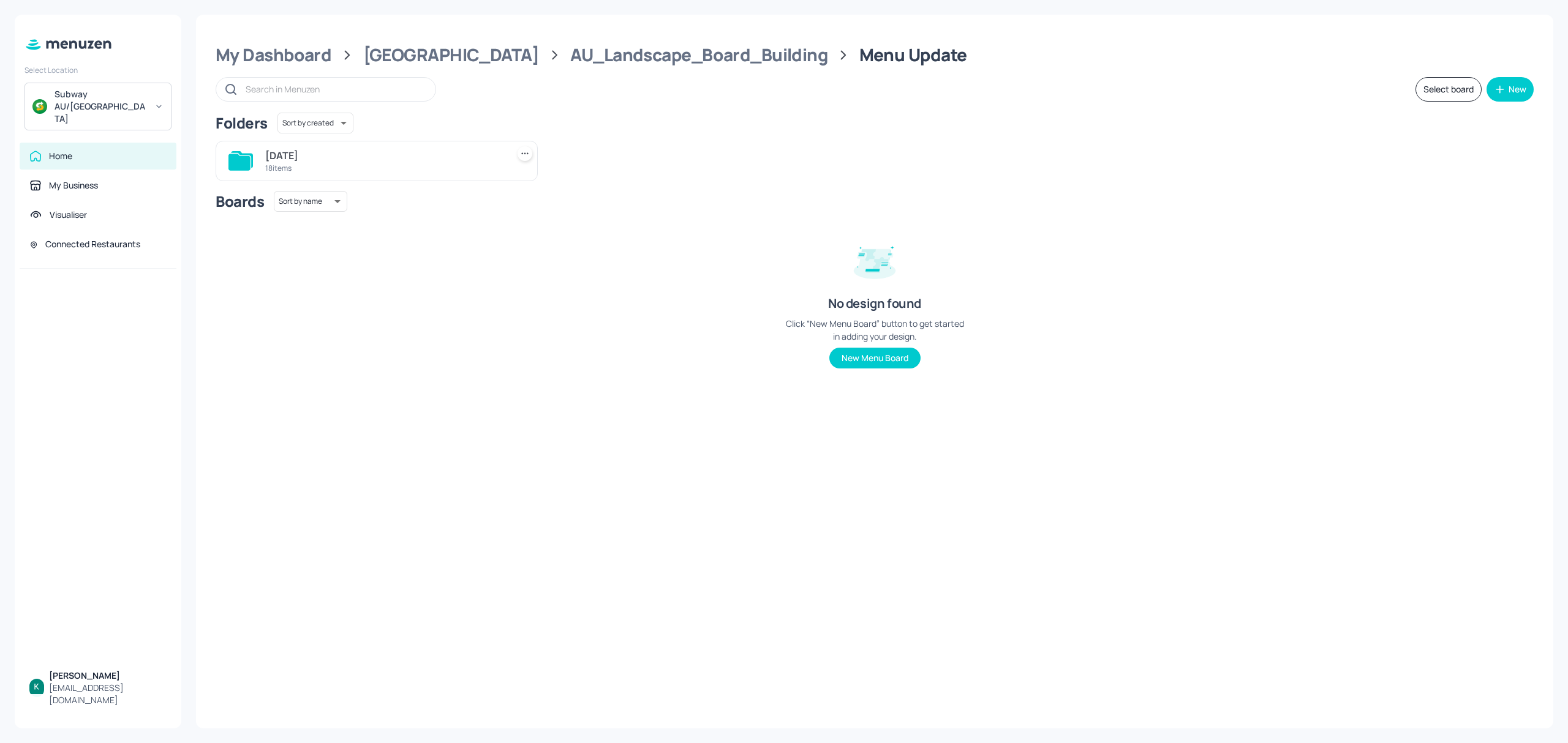
click at [299, 163] on div "18 items" at bounding box center [384, 168] width 238 height 11
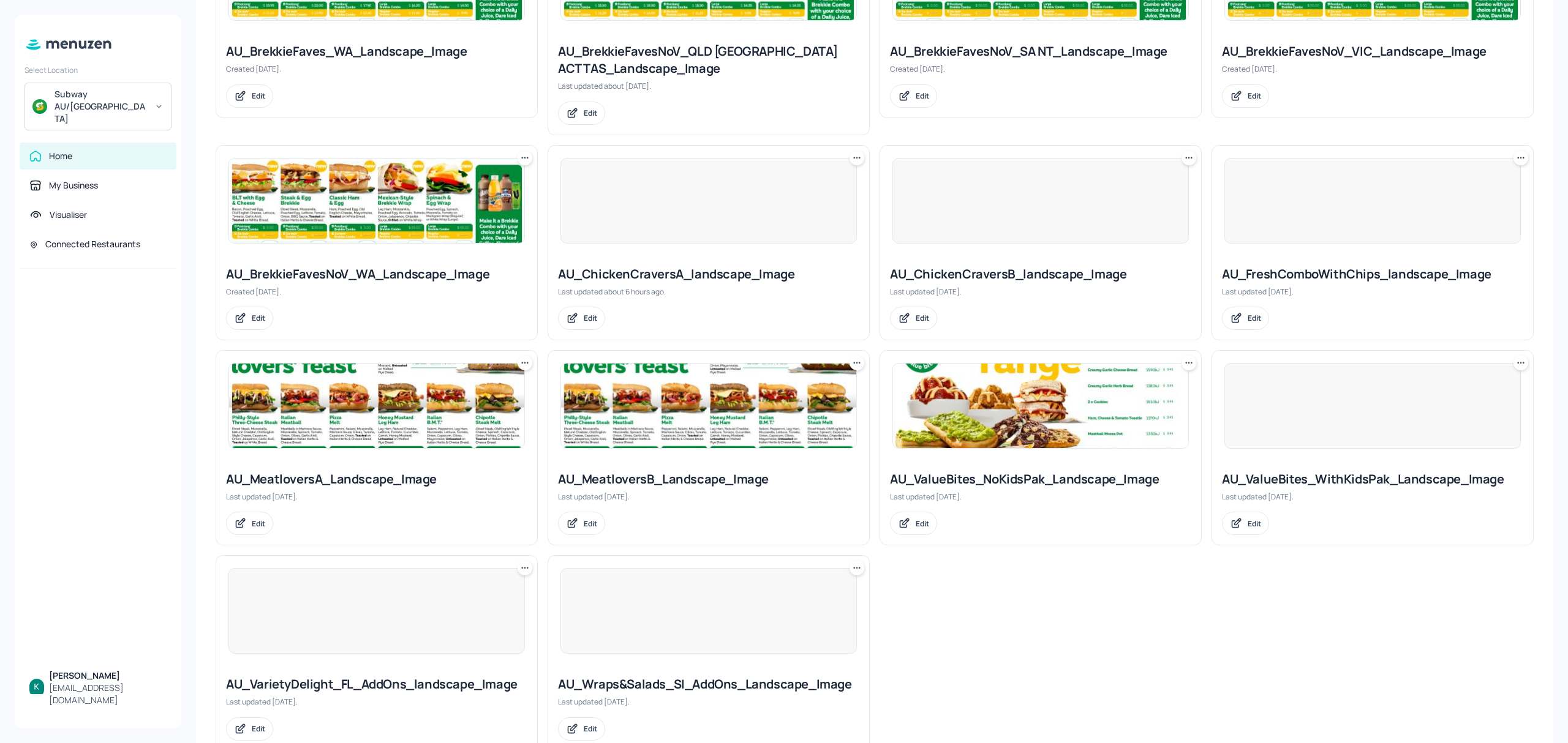
scroll to position [653, 0]
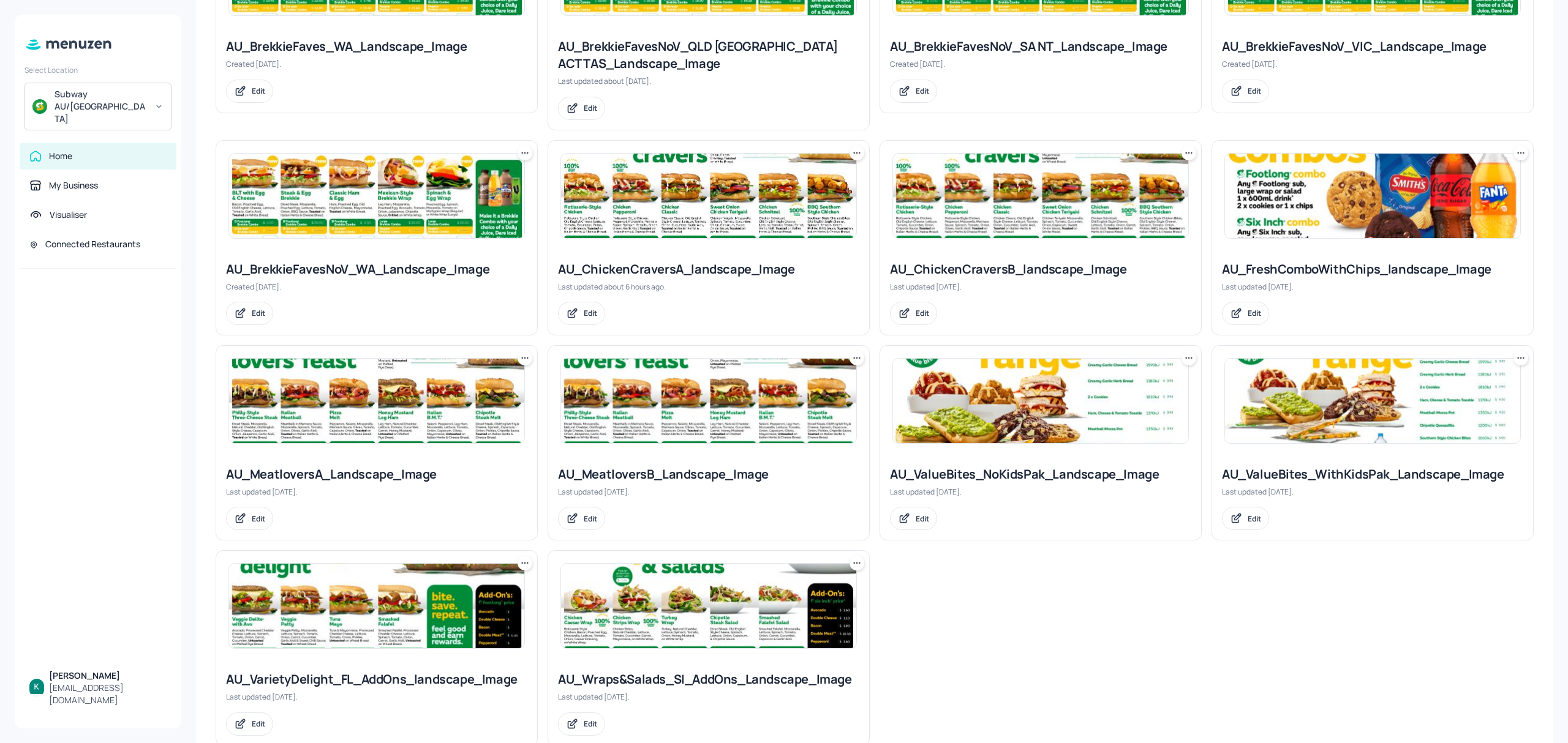
click at [710, 270] on div "AU_ChickenCraversA_landscape_Image" at bounding box center [709, 269] width 302 height 17
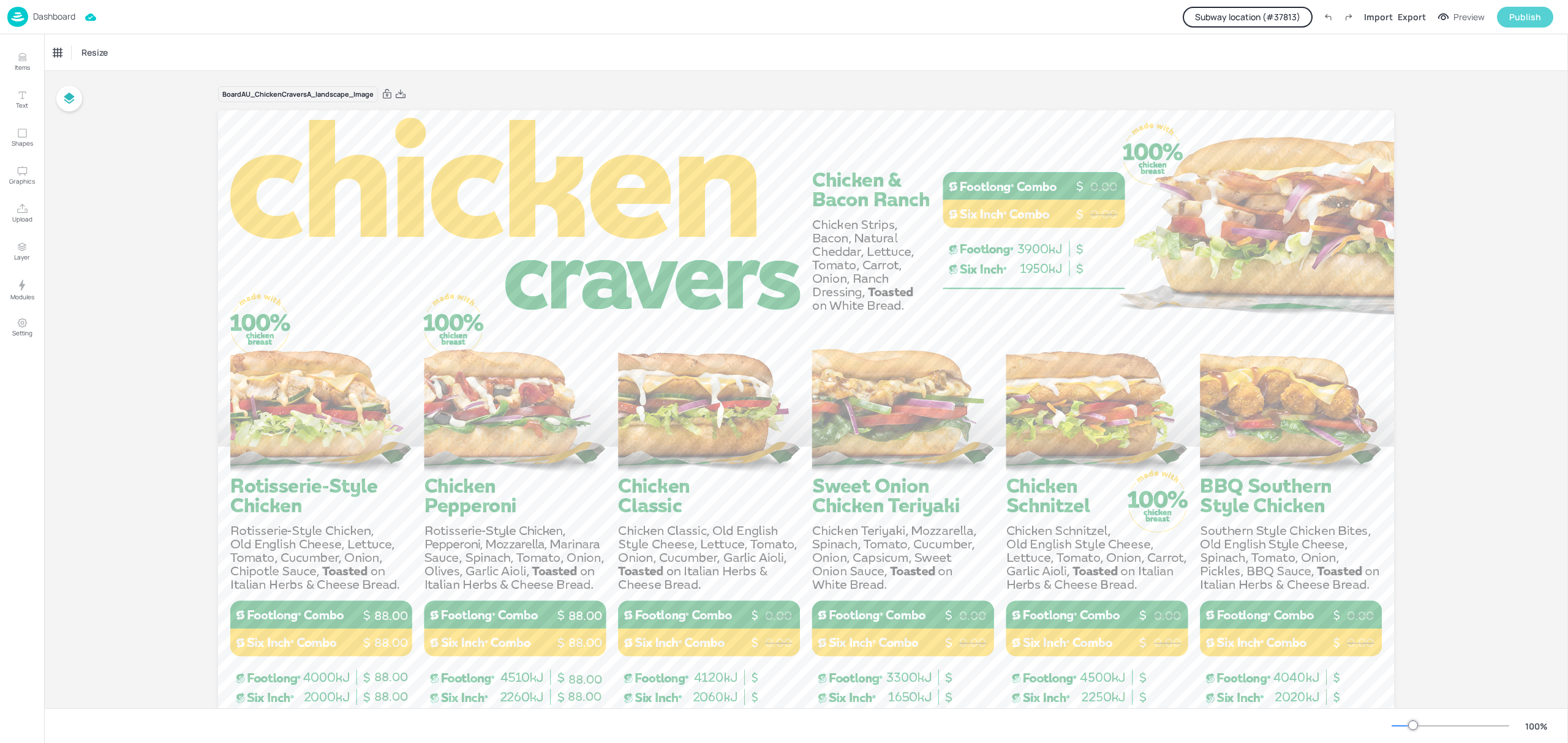
click at [1522, 8] on button "Publish" at bounding box center [1525, 16] width 57 height 21
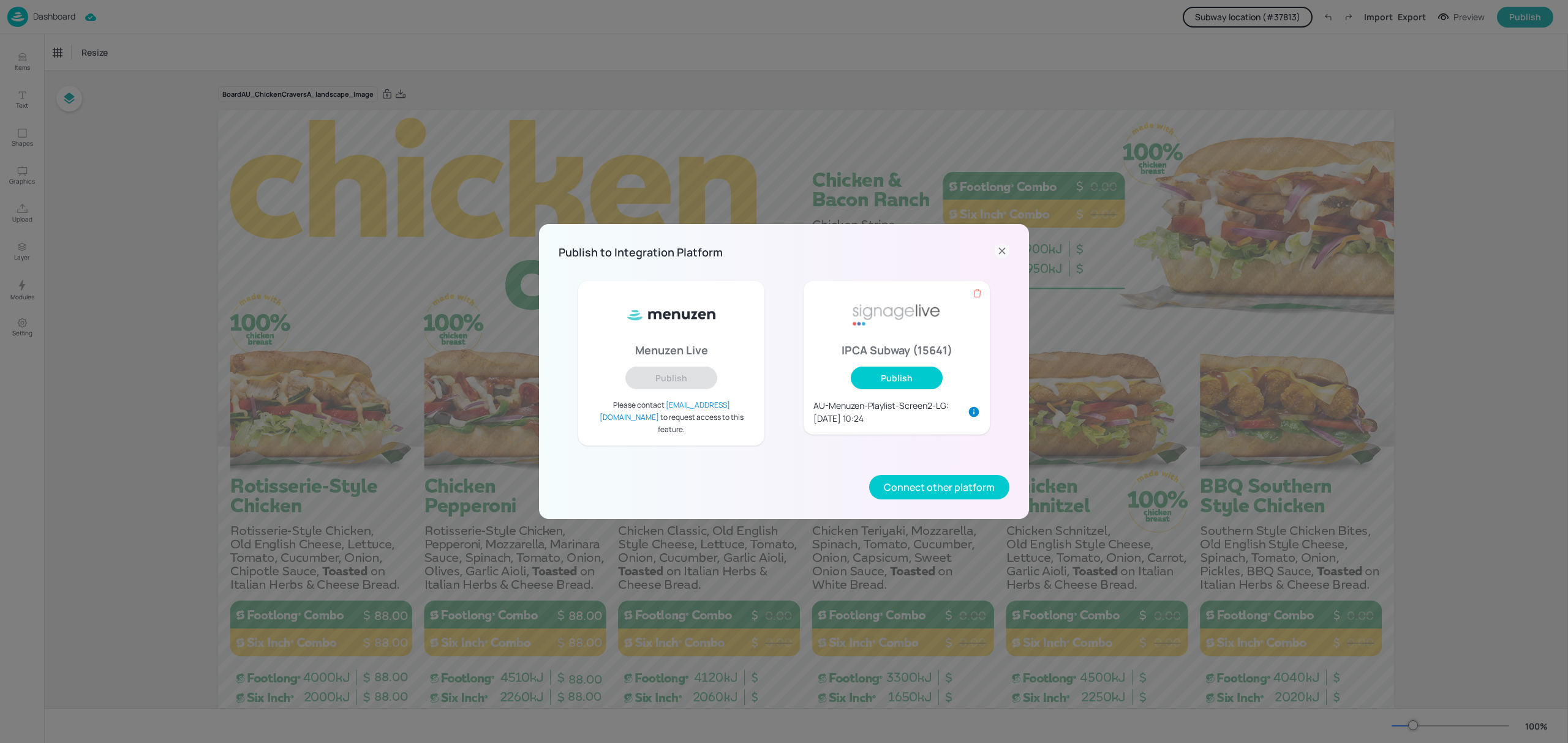
click at [1001, 254] on icon at bounding box center [1001, 251] width 6 height 6
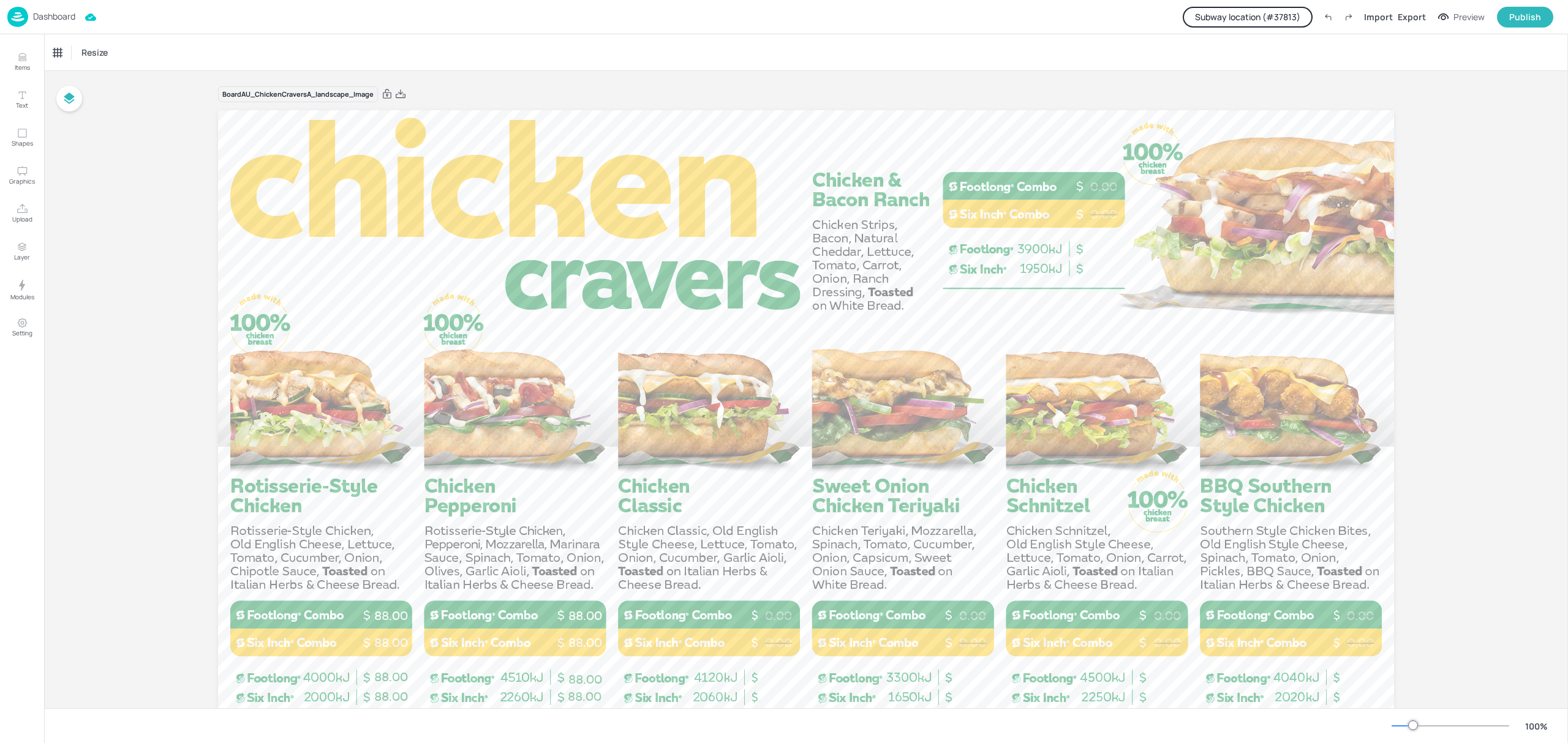
click at [1288, 21] on button "Subway location (# 37813 )" at bounding box center [1248, 16] width 130 height 21
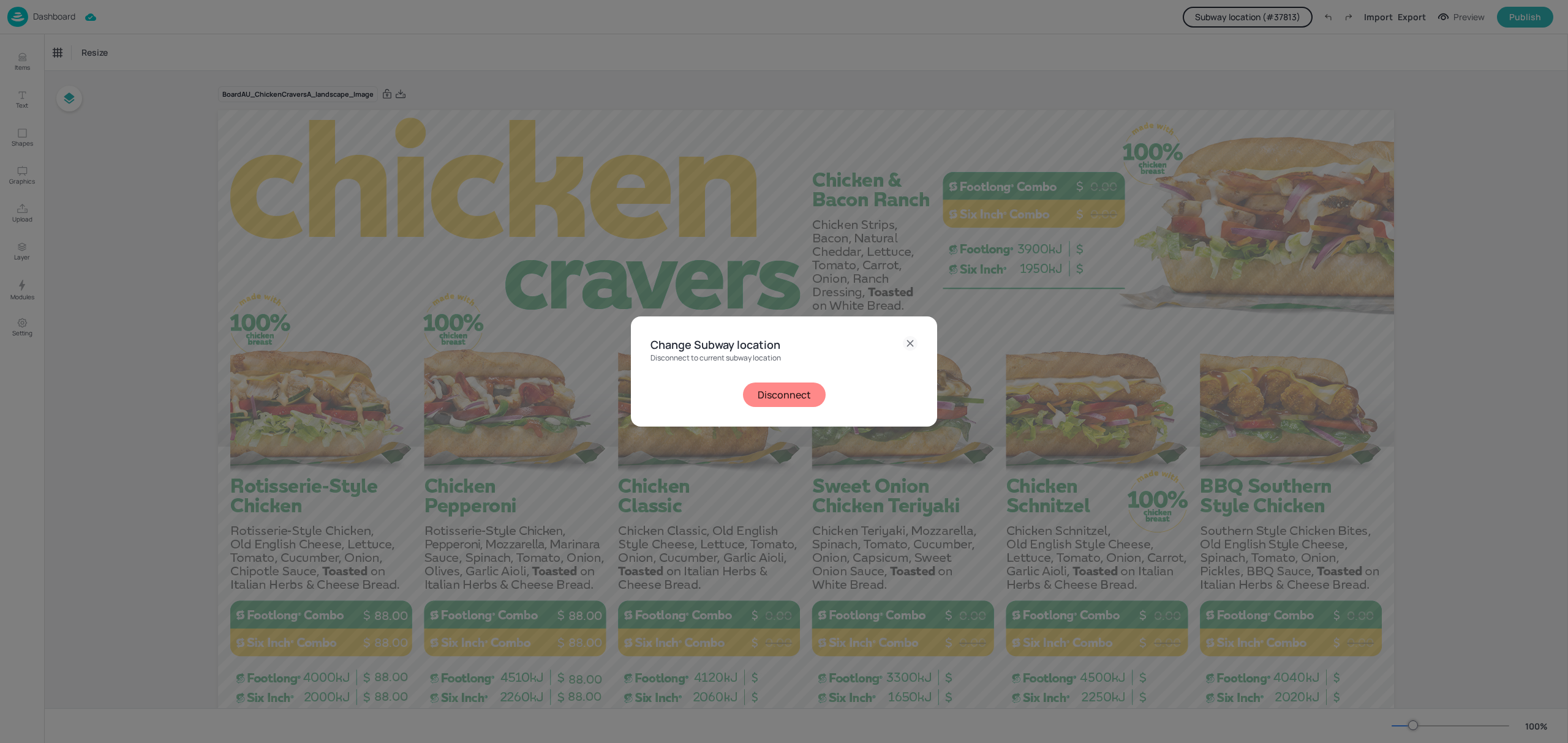
click at [803, 388] on button "Disconnect" at bounding box center [784, 395] width 83 height 25
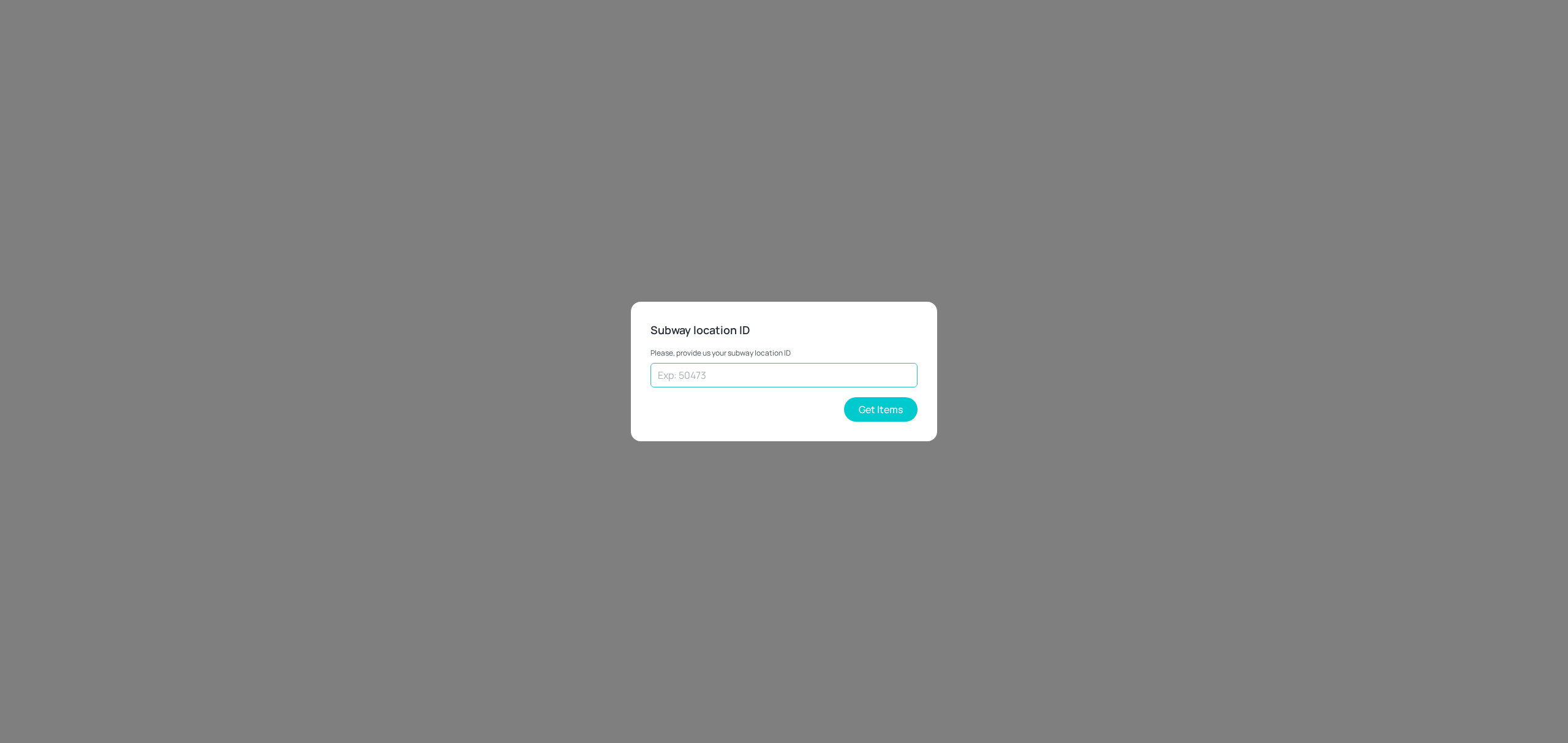
click at [789, 367] on input "text" at bounding box center [784, 376] width 267 height 25
type input "43262"
click at [900, 408] on button "Get Items" at bounding box center [881, 410] width 73 height 25
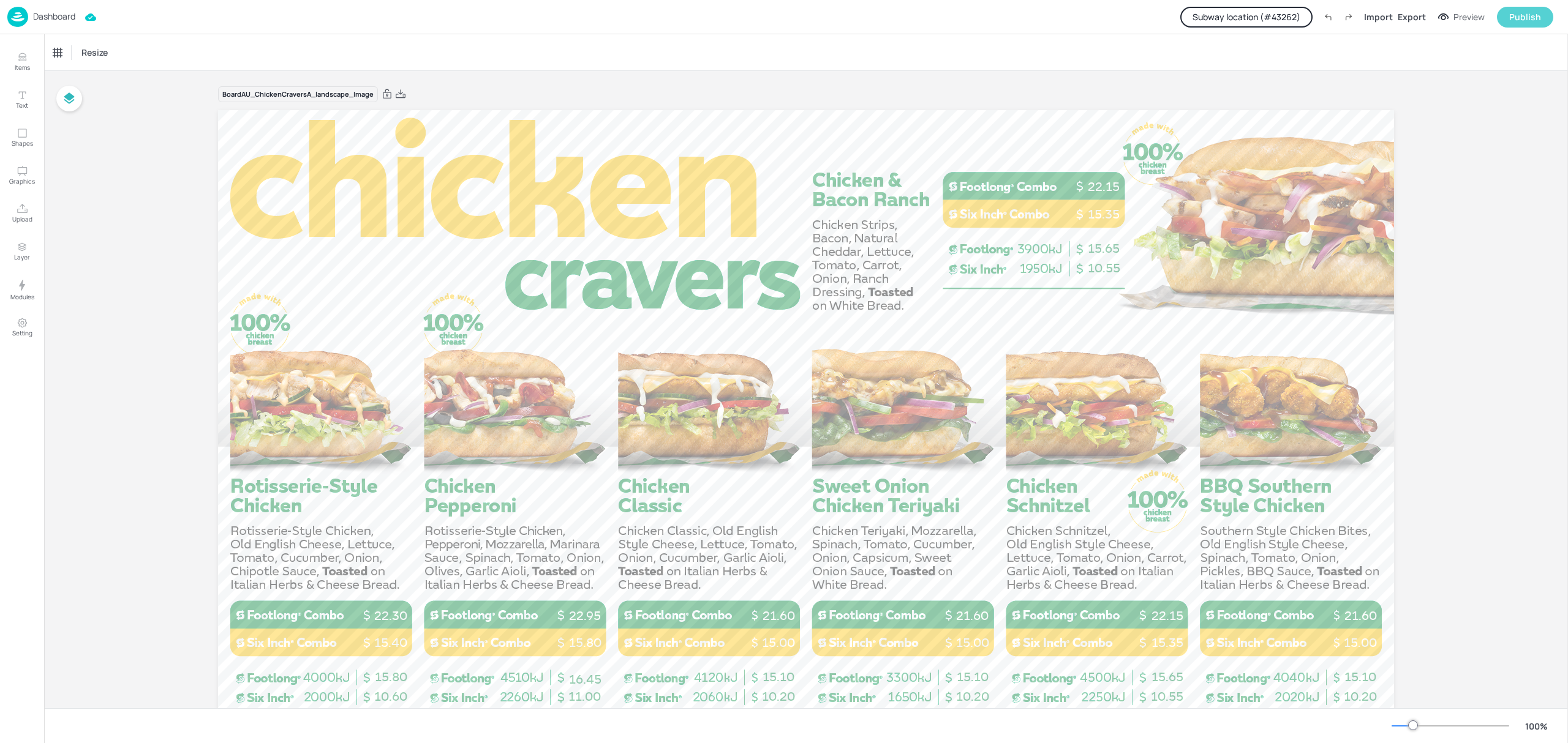
click at [1522, 13] on div "Publish" at bounding box center [1525, 17] width 32 height 13
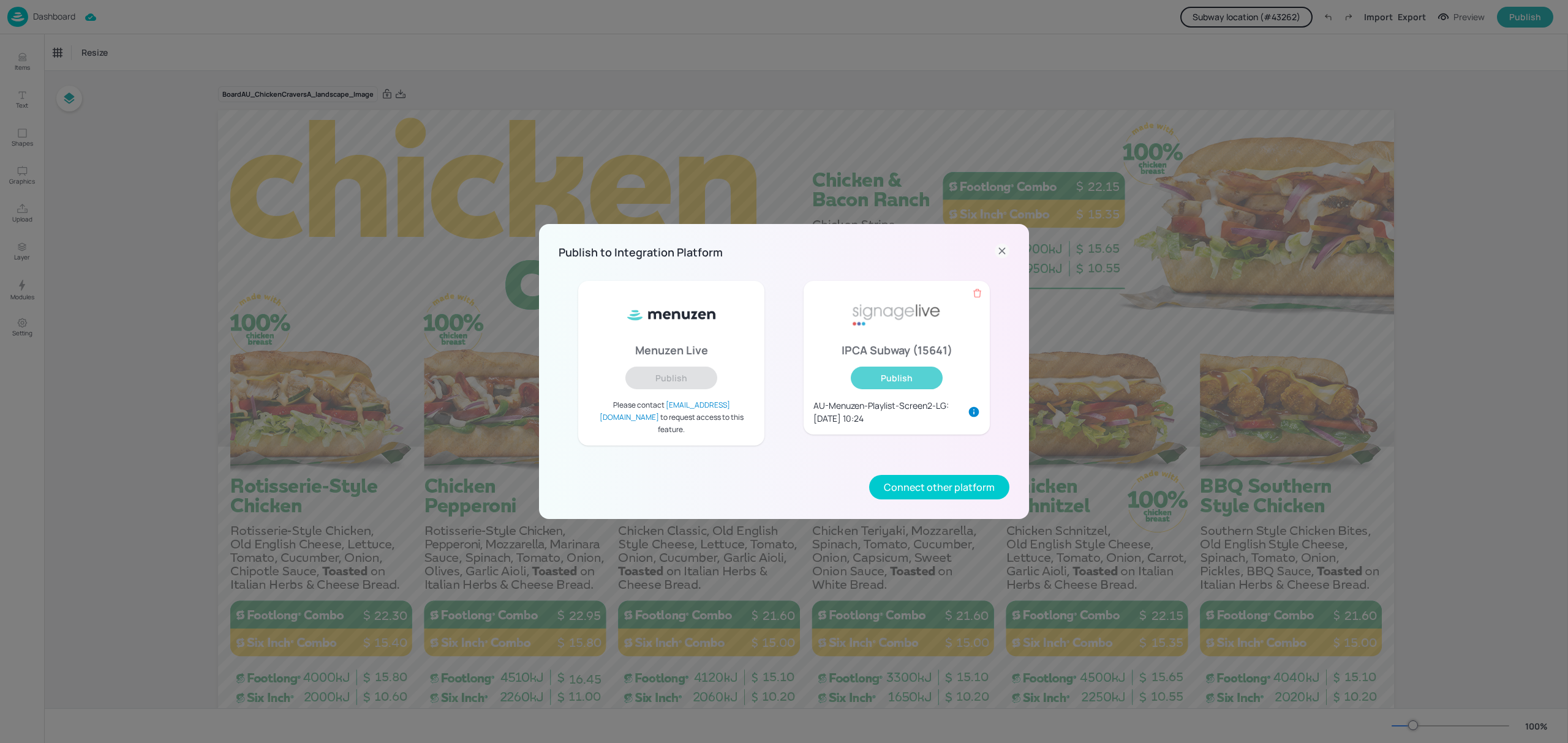
click at [886, 382] on button "Publish" at bounding box center [897, 378] width 92 height 23
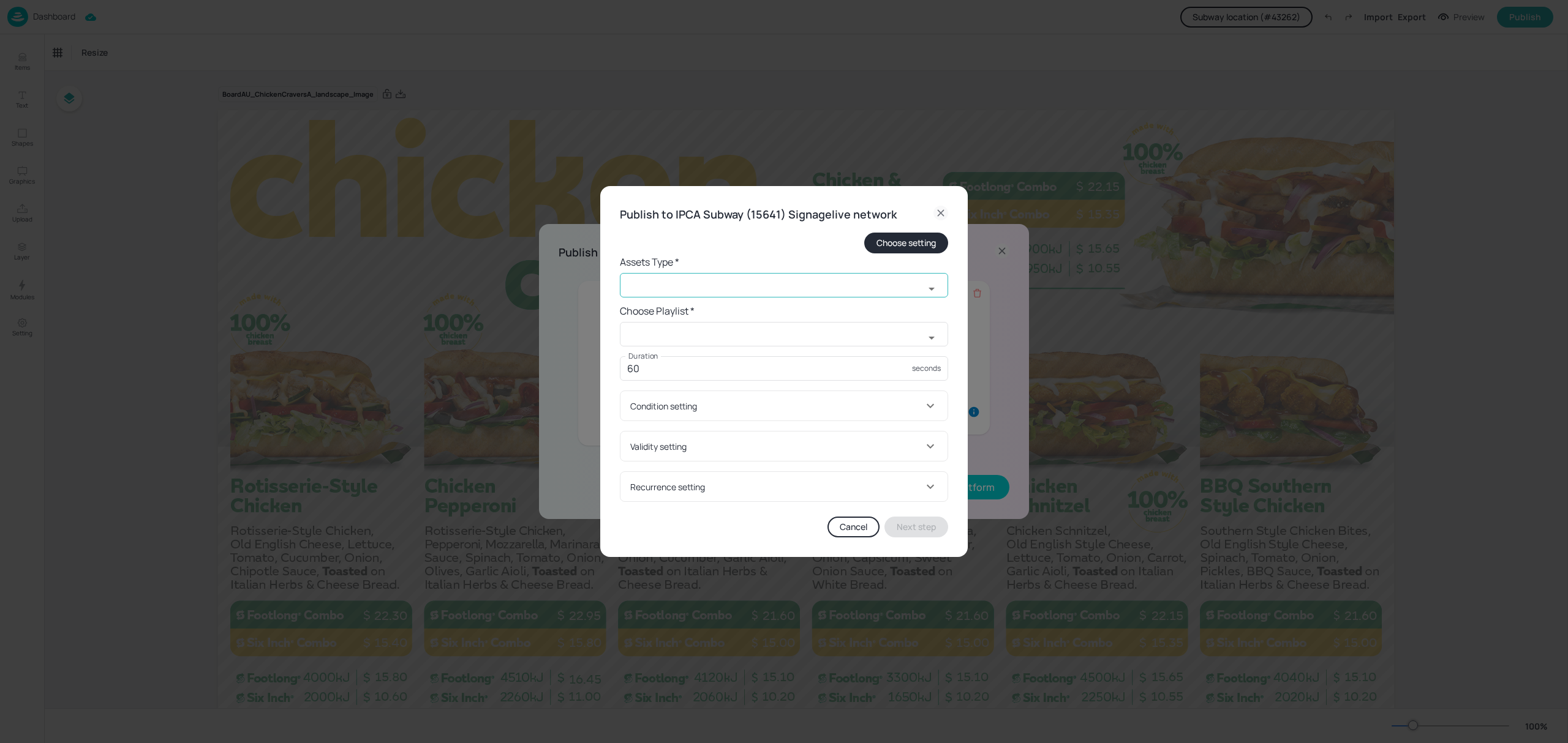
click at [738, 279] on input "text" at bounding box center [772, 285] width 304 height 25
click at [663, 309] on li "widget" at bounding box center [784, 312] width 328 height 21
type input "widget"
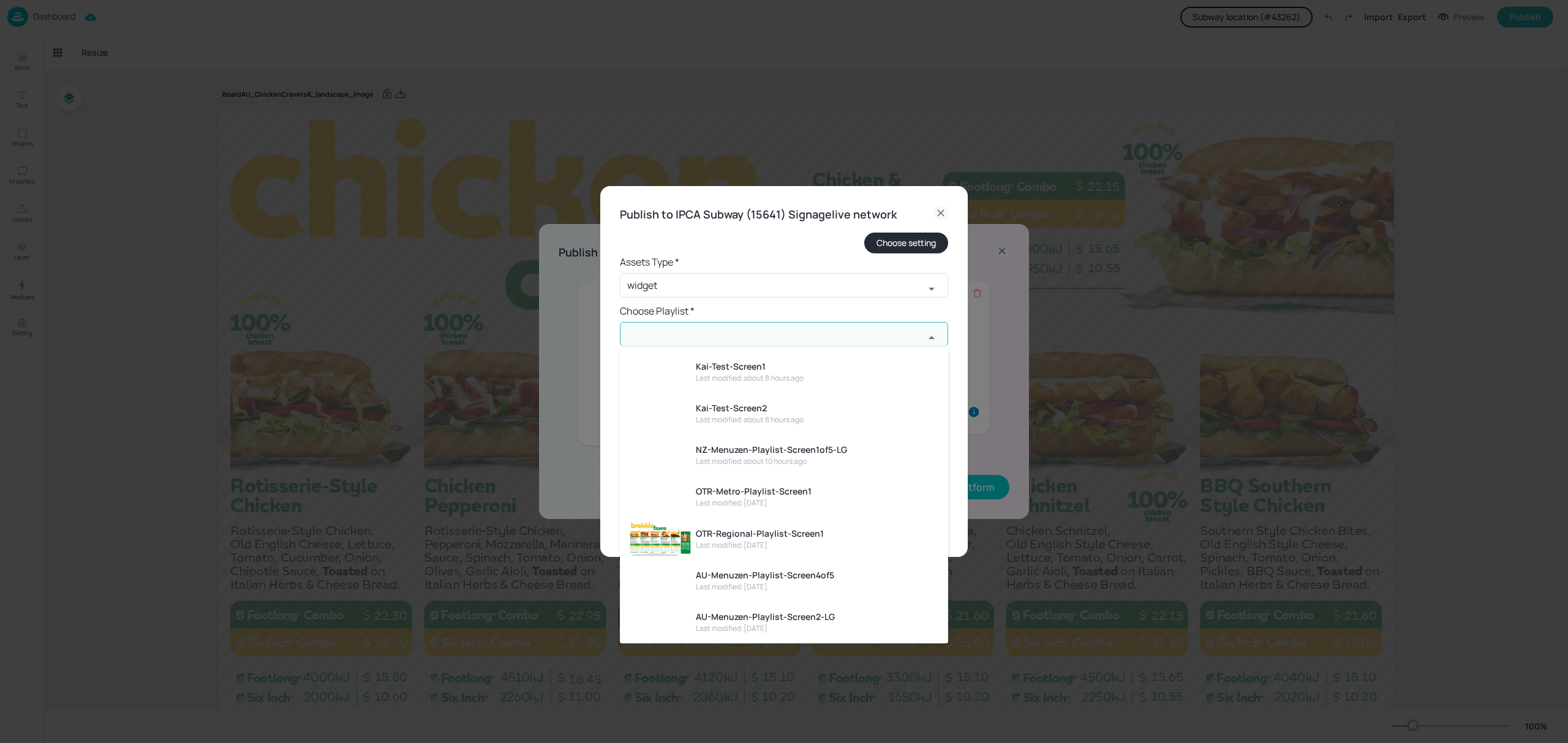
click at [684, 328] on input "text" at bounding box center [772, 335] width 304 height 25
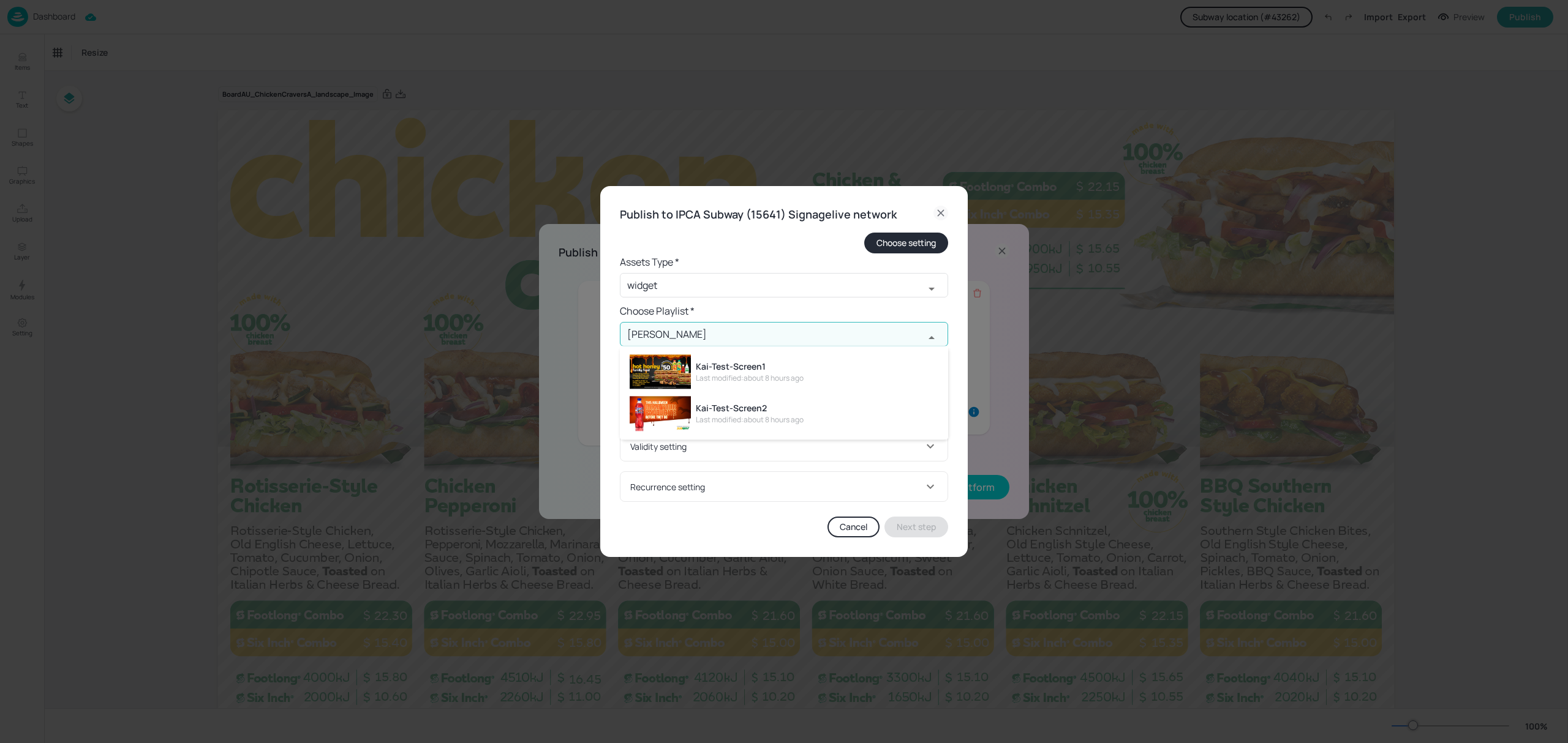
click at [741, 367] on div "Kai-Test-Screen1" at bounding box center [749, 367] width 108 height 13
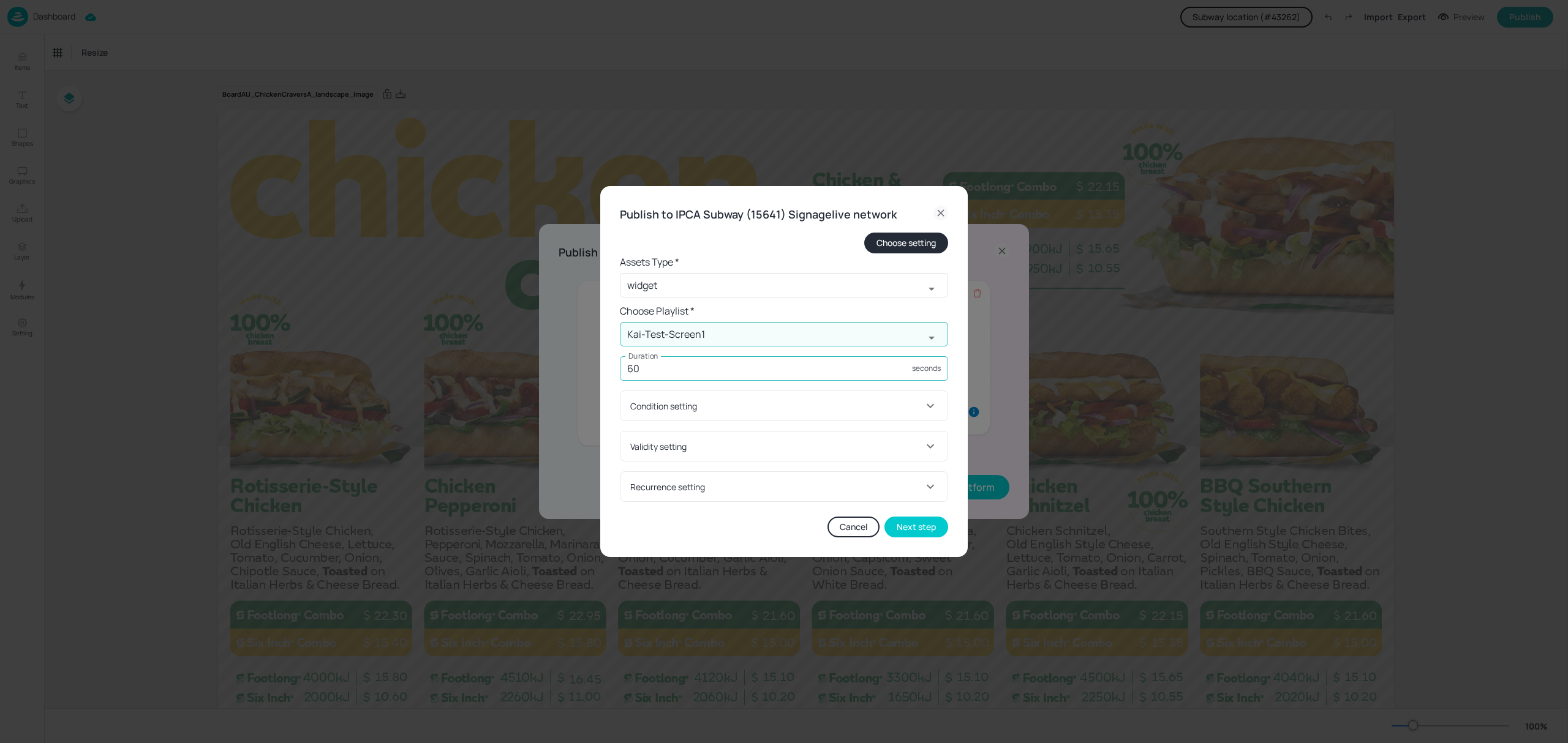
type input "Kai-Test-Screen1"
drag, startPoint x: 738, startPoint y: 363, endPoint x: 595, endPoint y: 371, distance: 143.2
click at [595, 371] on div "Publish to IPCA Subway (15641) Signagelive network Choose setting Assets Type *…" at bounding box center [784, 372] width 1568 height 743
type input "30"
click at [909, 534] on button "Next step" at bounding box center [916, 527] width 63 height 21
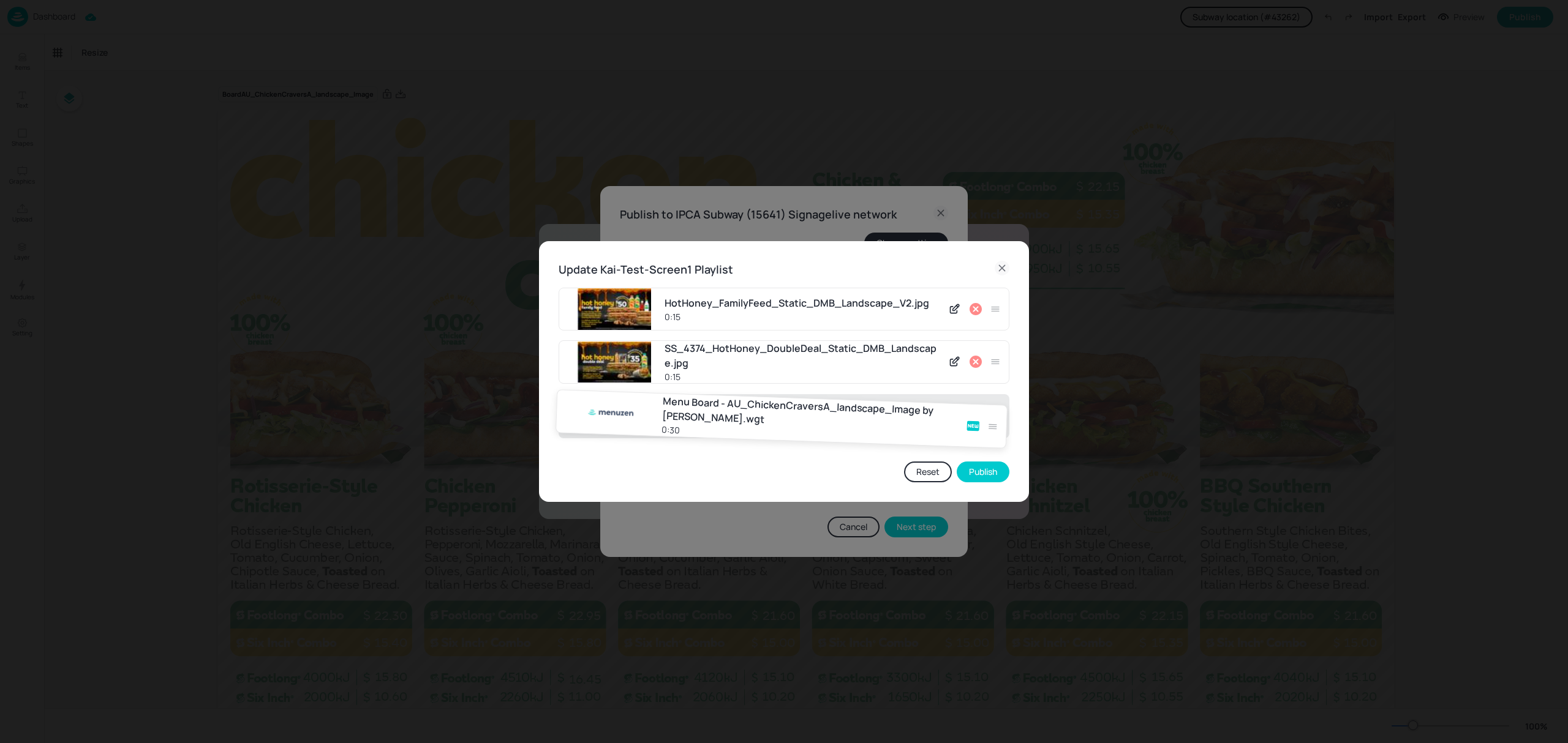
drag, startPoint x: 997, startPoint y: 417, endPoint x: 991, endPoint y: 412, distance: 7.8
click at [991, 412] on div "HotHoney_FamilyFeed_Static_DMB_Landscape_V2.jpg 0:15 SS_4374_HotHoney_DoubleDea…" at bounding box center [784, 367] width 451 height 159
click at [937, 470] on button "Reset" at bounding box center [928, 472] width 48 height 21
click at [1001, 265] on icon at bounding box center [1002, 268] width 15 height 15
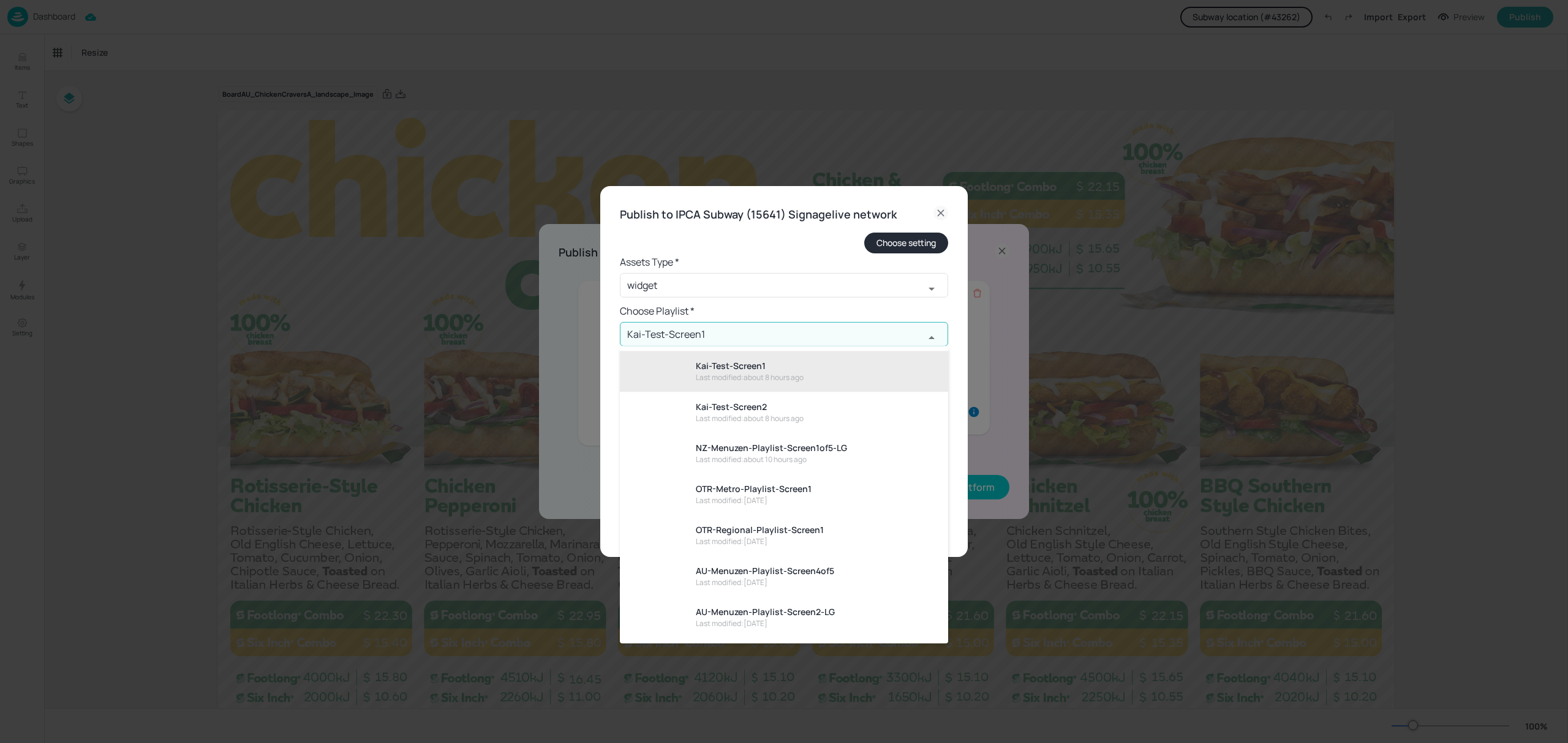
click at [745, 333] on input "Kai-Test-Screen1" at bounding box center [772, 335] width 304 height 25
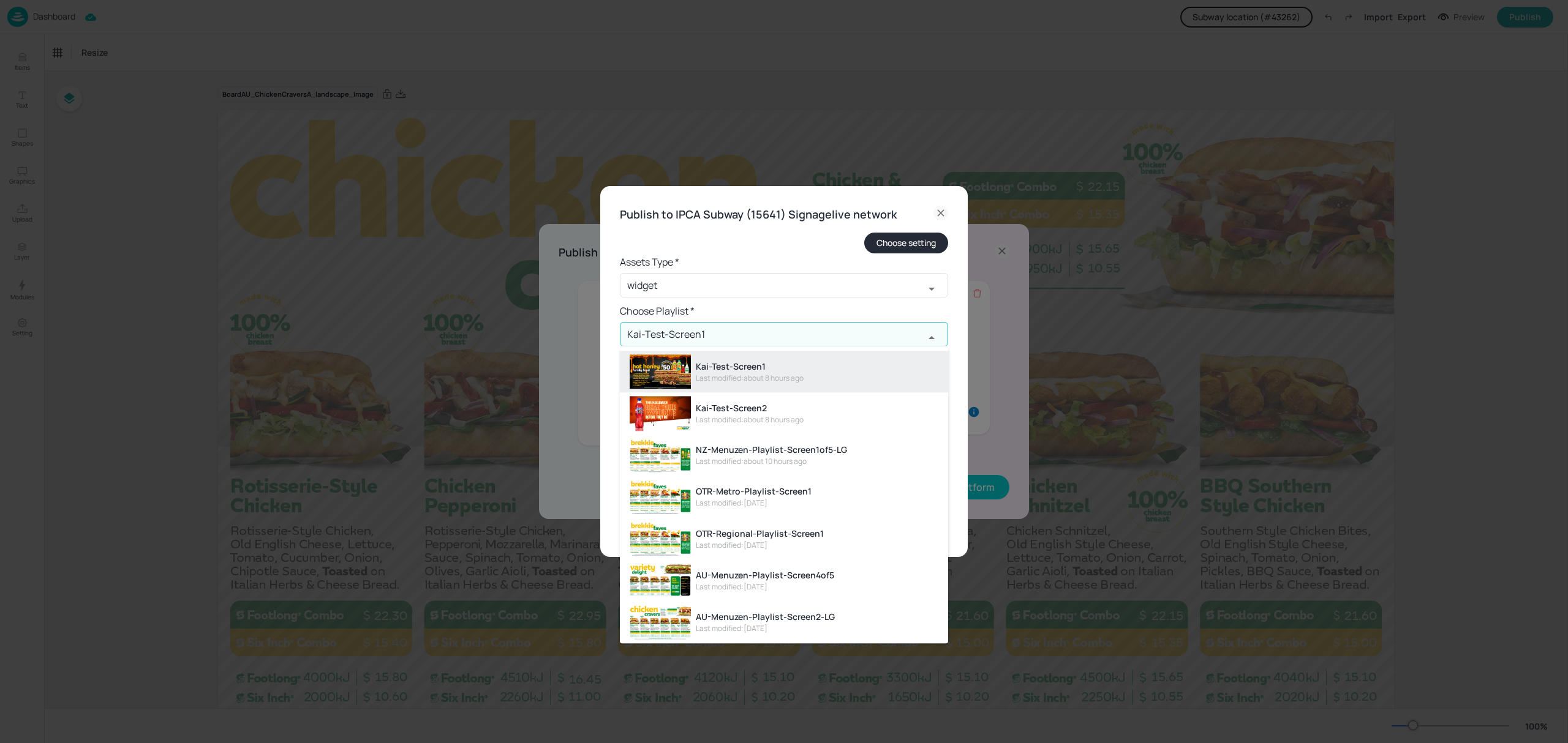
click at [756, 412] on div "Kai-Test-Screen2" at bounding box center [749, 408] width 108 height 13
type input "Kai-Test-Screen2"
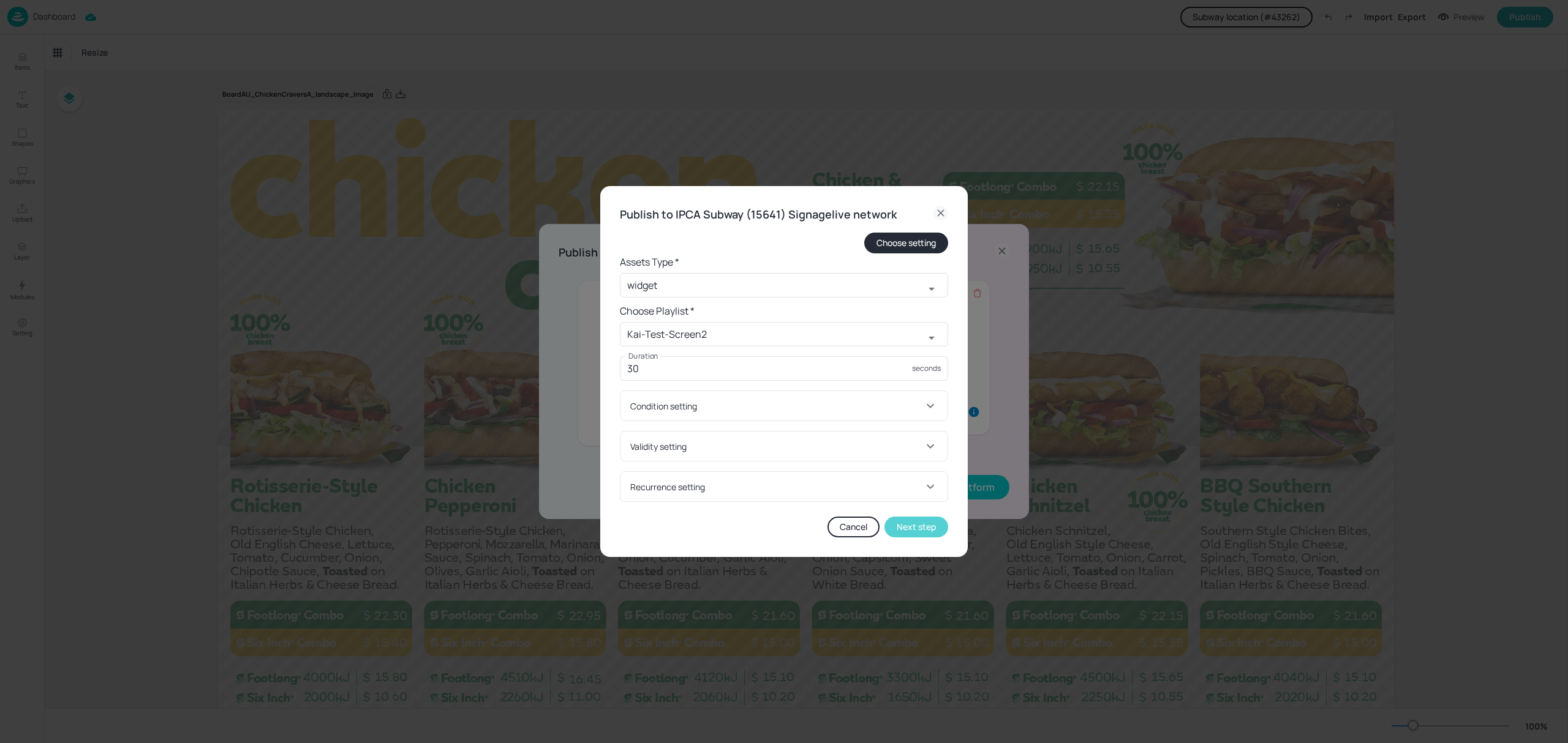
click at [921, 527] on button "Next step" at bounding box center [916, 527] width 63 height 21
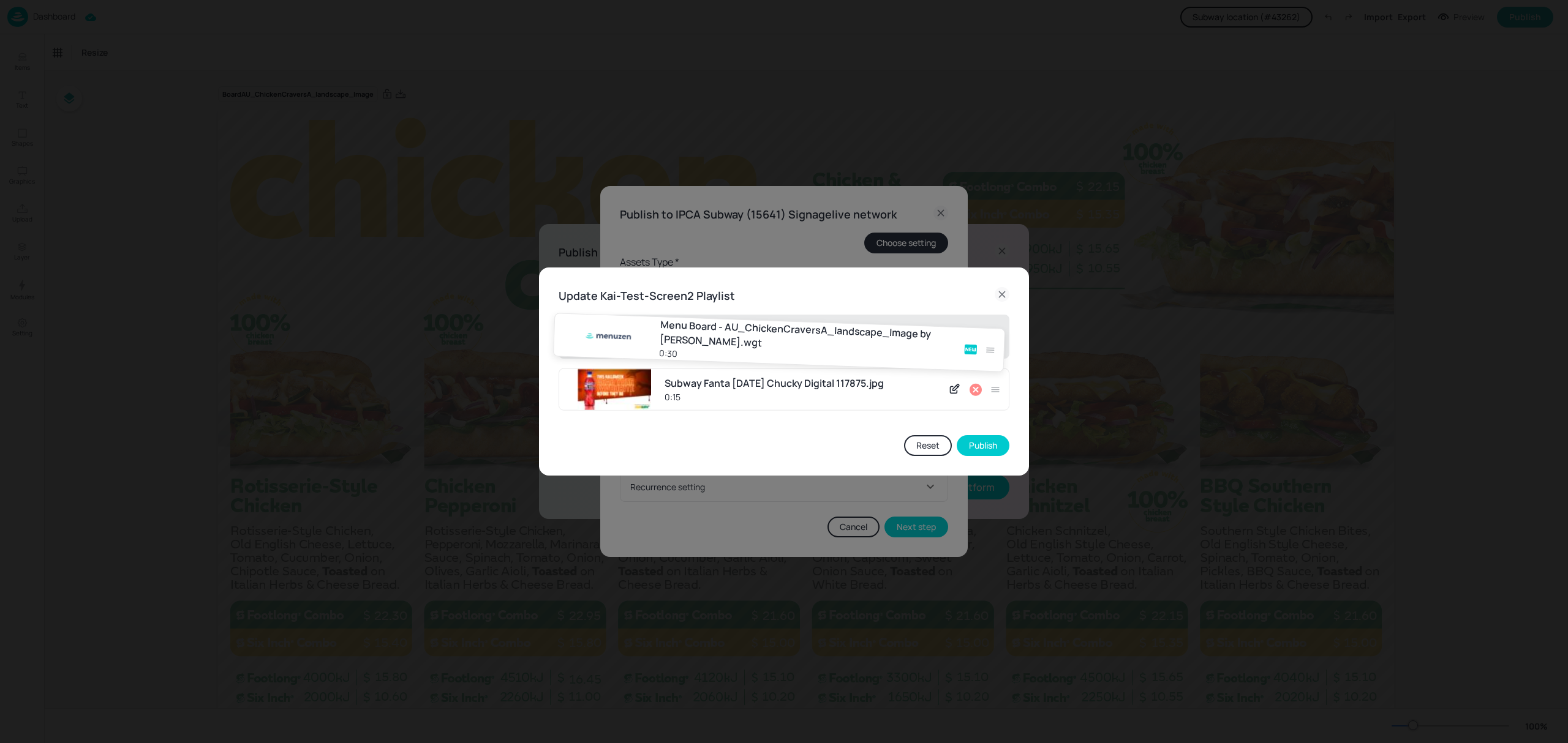
drag, startPoint x: 993, startPoint y: 387, endPoint x: 986, endPoint y: 321, distance: 66.4
click at [986, 321] on div "Subway Fanta [DATE] Chucky Digital 117875.jpg 0:15 Menu Board - AU_ChickenCrave…" at bounding box center [784, 367] width 451 height 106
click at [988, 446] on button "Publish" at bounding box center [983, 445] width 53 height 21
